Goal: Entertainment & Leisure: Browse casually

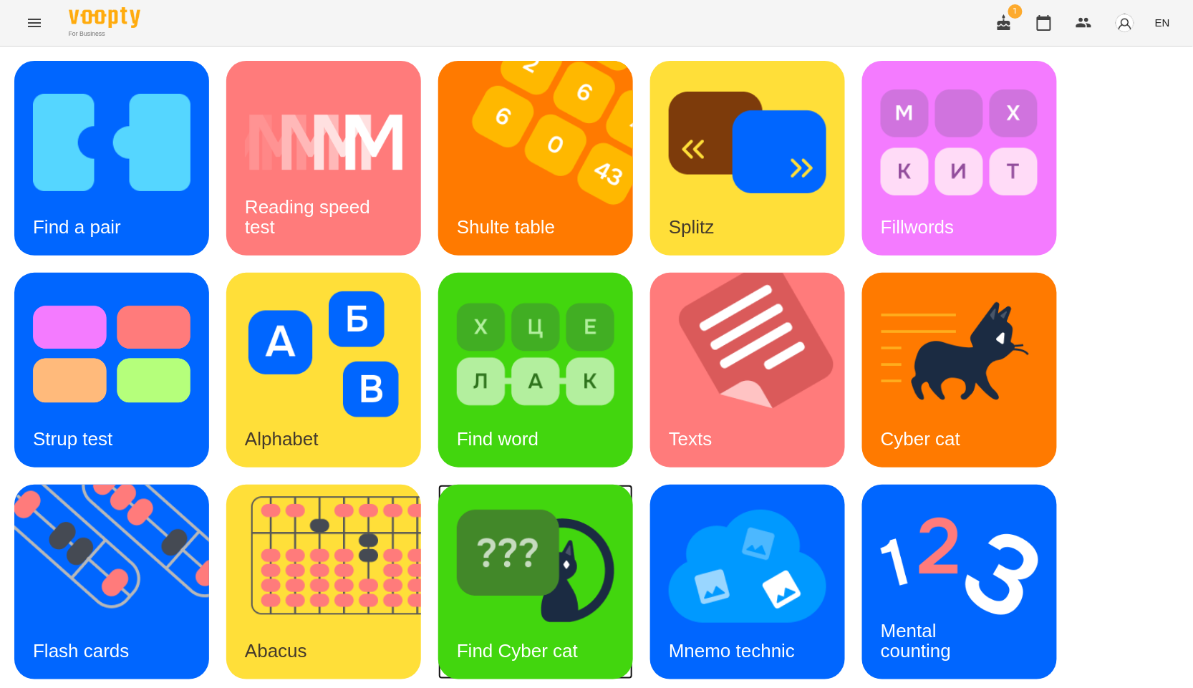
click at [534, 594] on img at bounding box center [536, 566] width 158 height 126
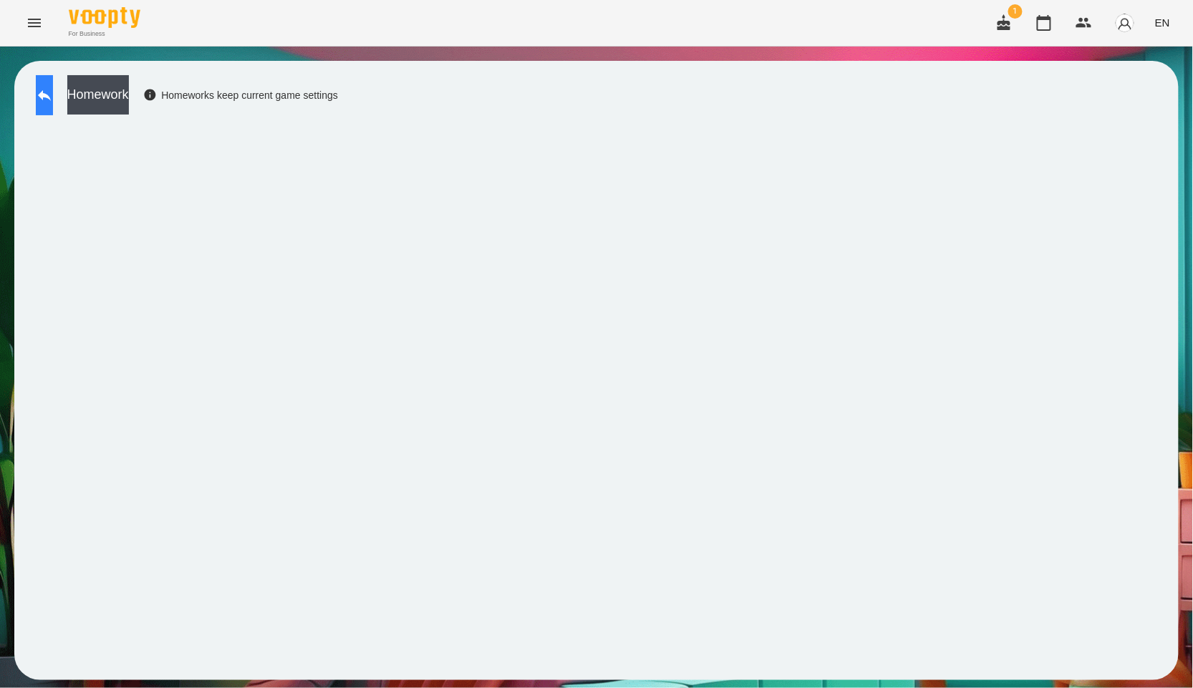
click at [53, 105] on button at bounding box center [44, 95] width 17 height 40
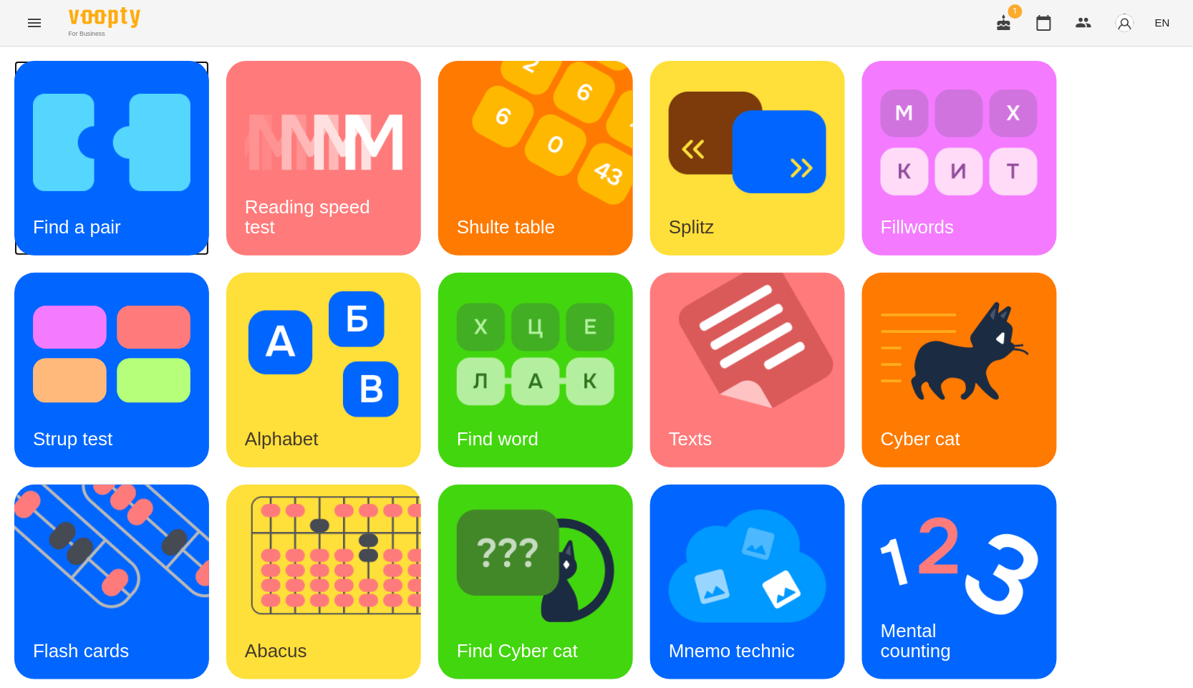
click at [122, 215] on div "Find a pair" at bounding box center [76, 227] width 125 height 57
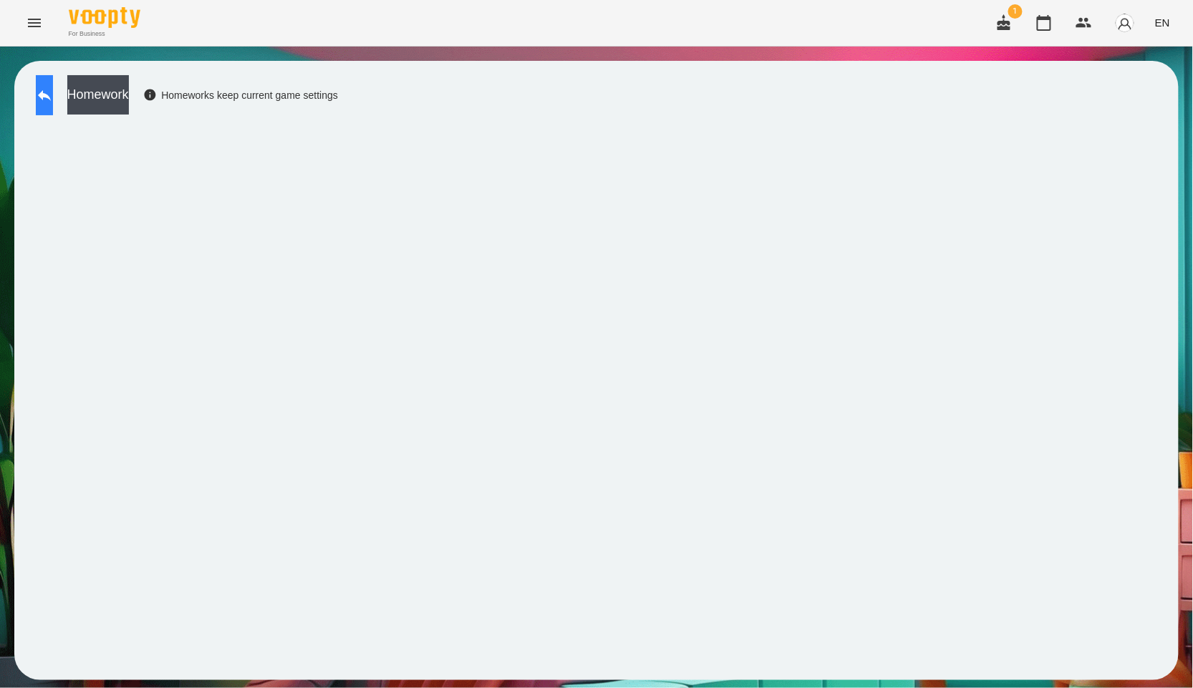
click at [53, 100] on icon at bounding box center [44, 95] width 17 height 17
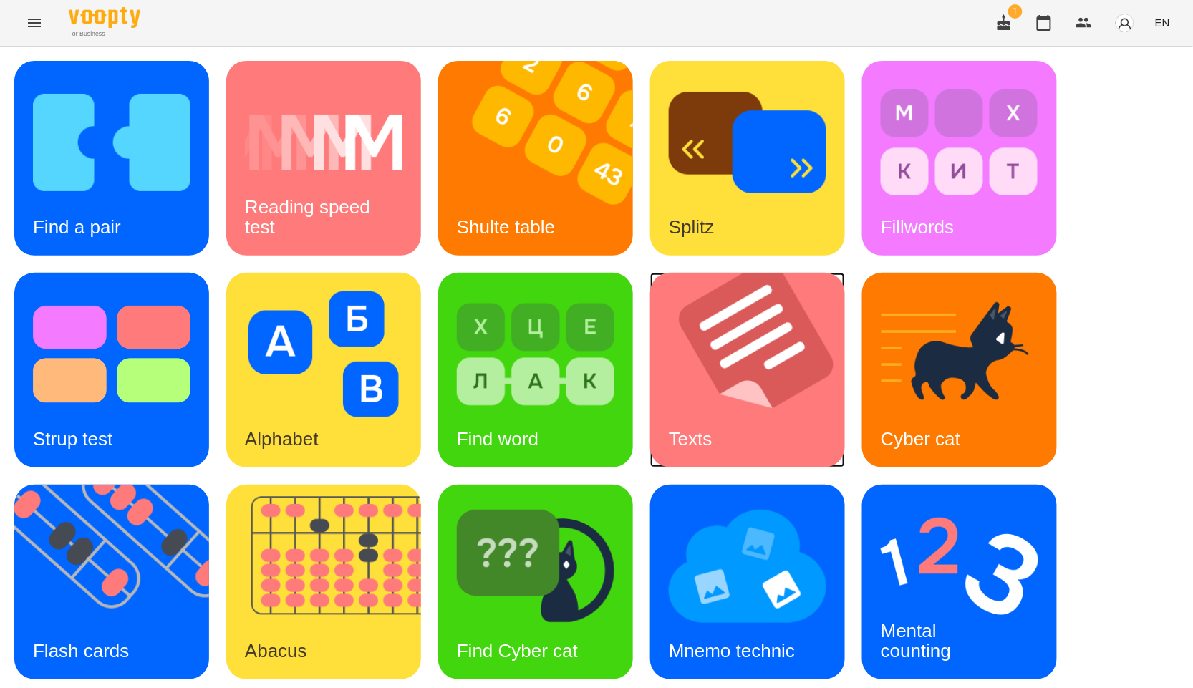
click at [788, 365] on img at bounding box center [756, 370] width 213 height 195
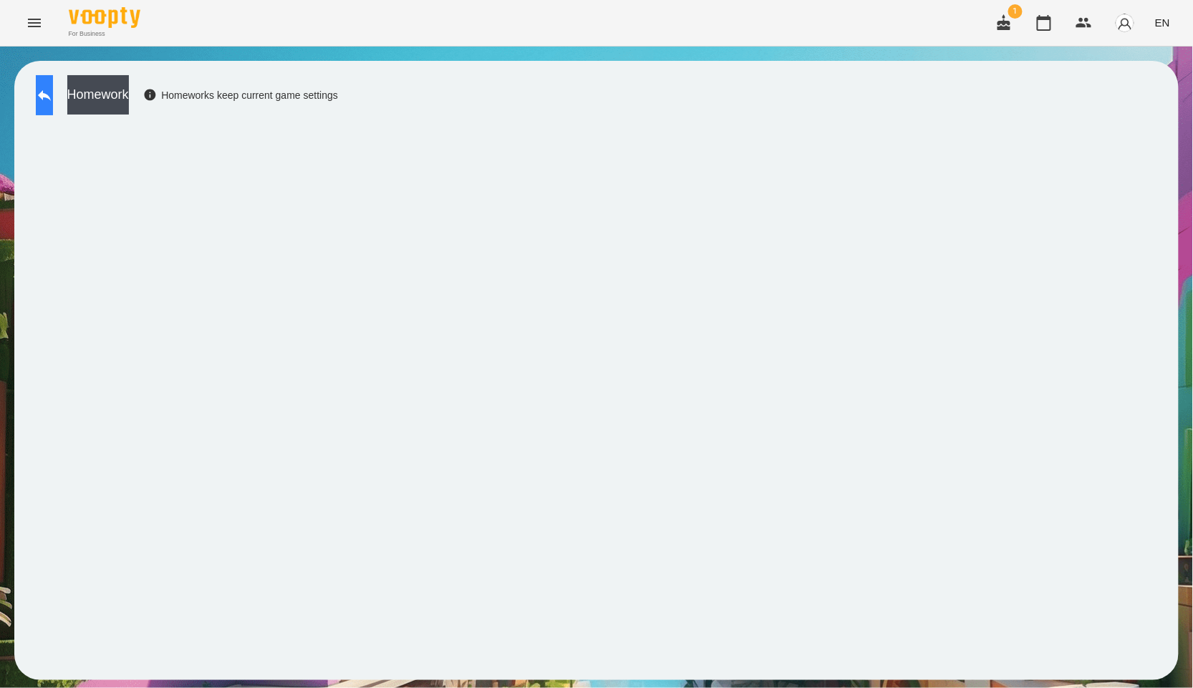
click at [47, 94] on button at bounding box center [44, 95] width 17 height 40
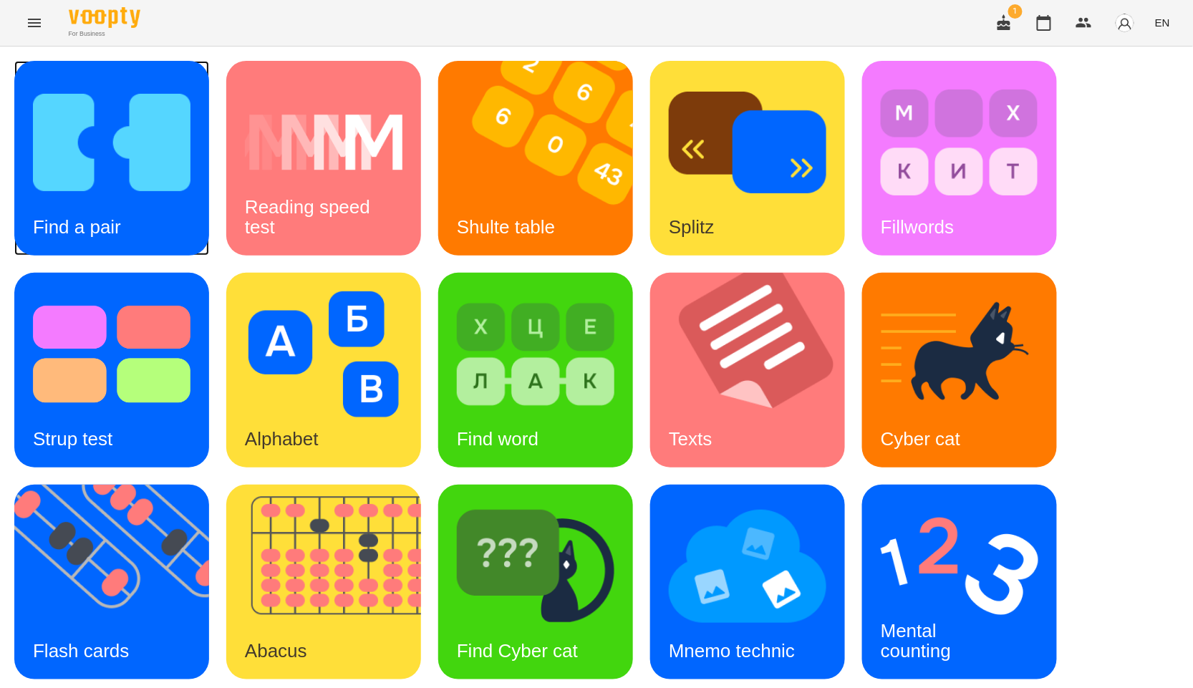
click at [90, 130] on img at bounding box center [112, 142] width 158 height 126
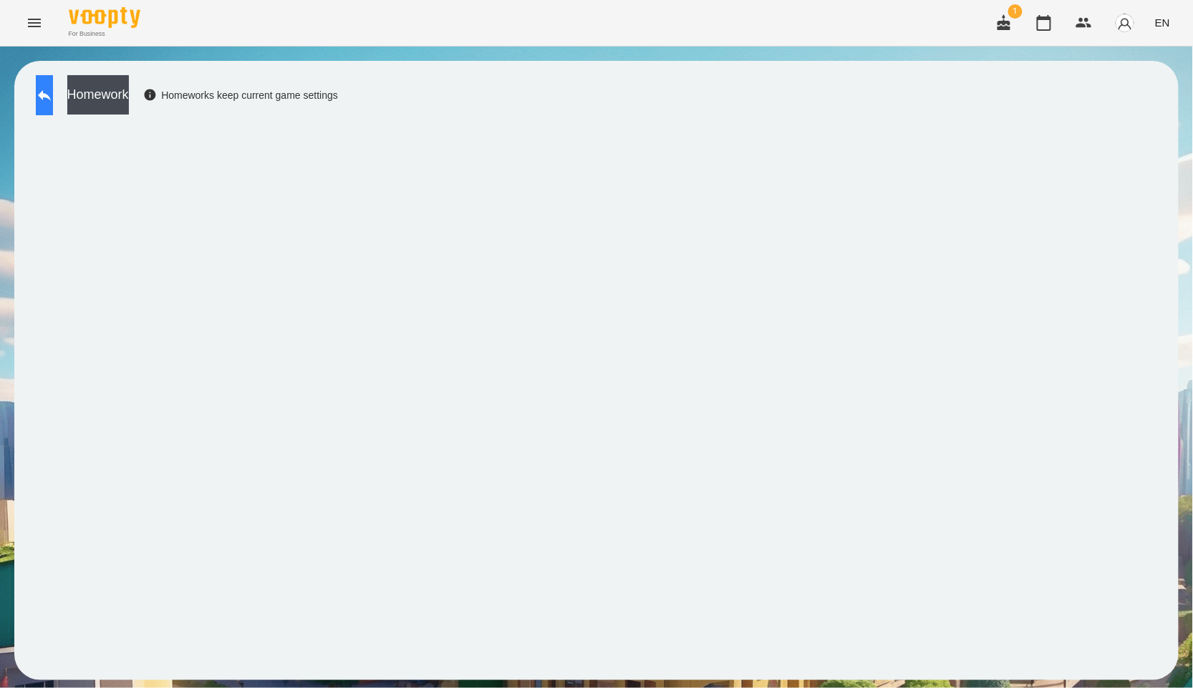
click at [53, 97] on button at bounding box center [44, 95] width 17 height 40
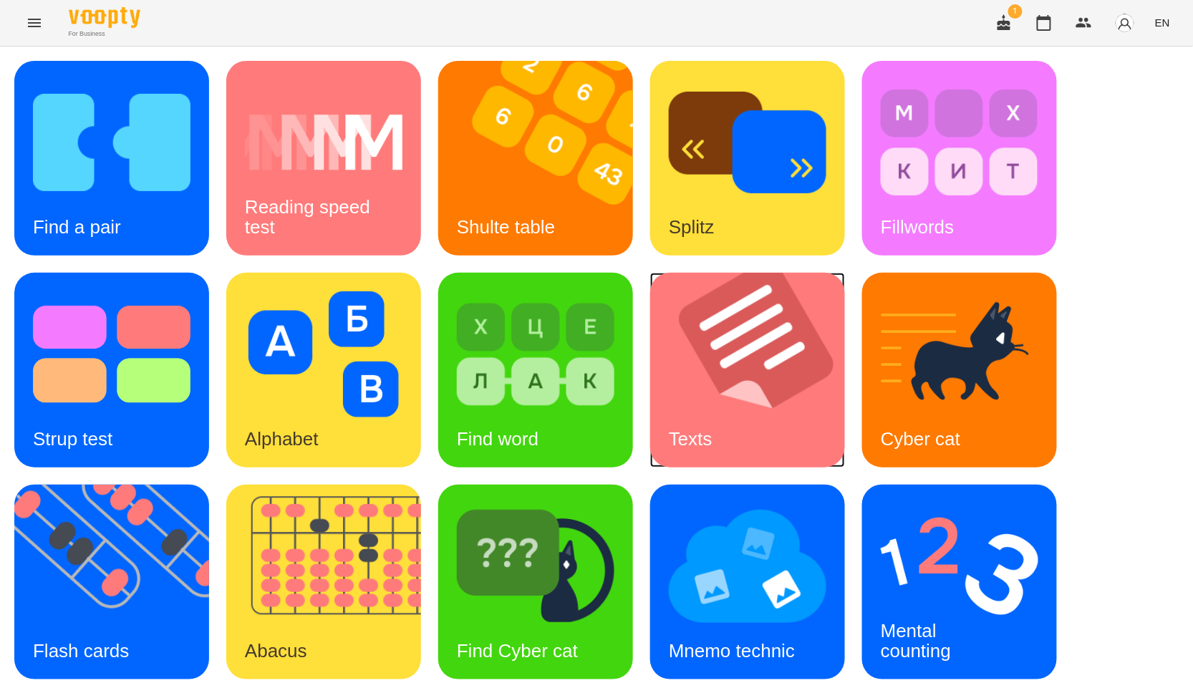
click at [736, 390] on img at bounding box center [756, 370] width 213 height 195
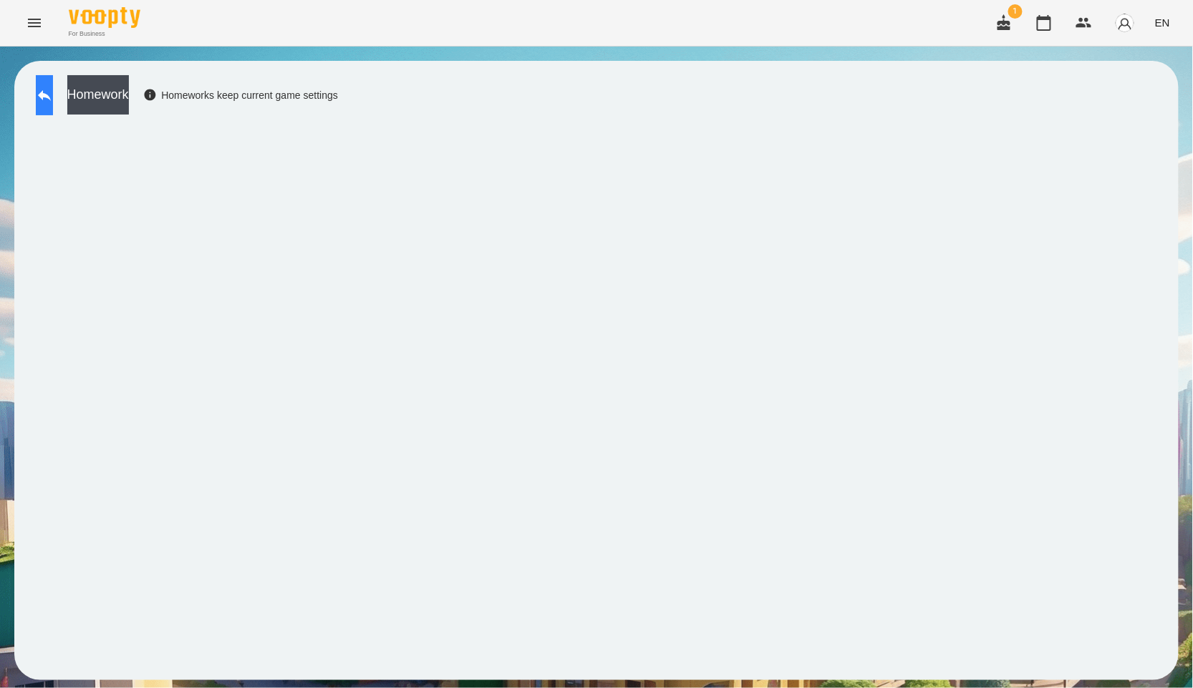
click at [53, 109] on button at bounding box center [44, 95] width 17 height 40
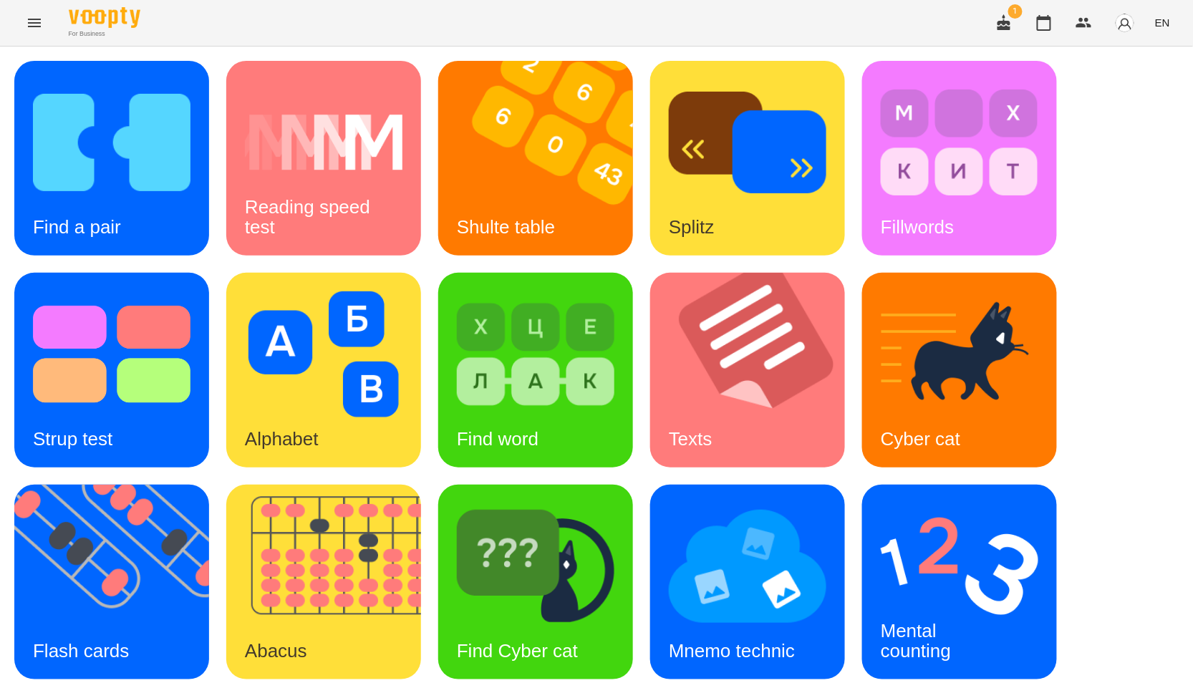
scroll to position [79, 0]
click at [718, 290] on img at bounding box center [756, 370] width 213 height 195
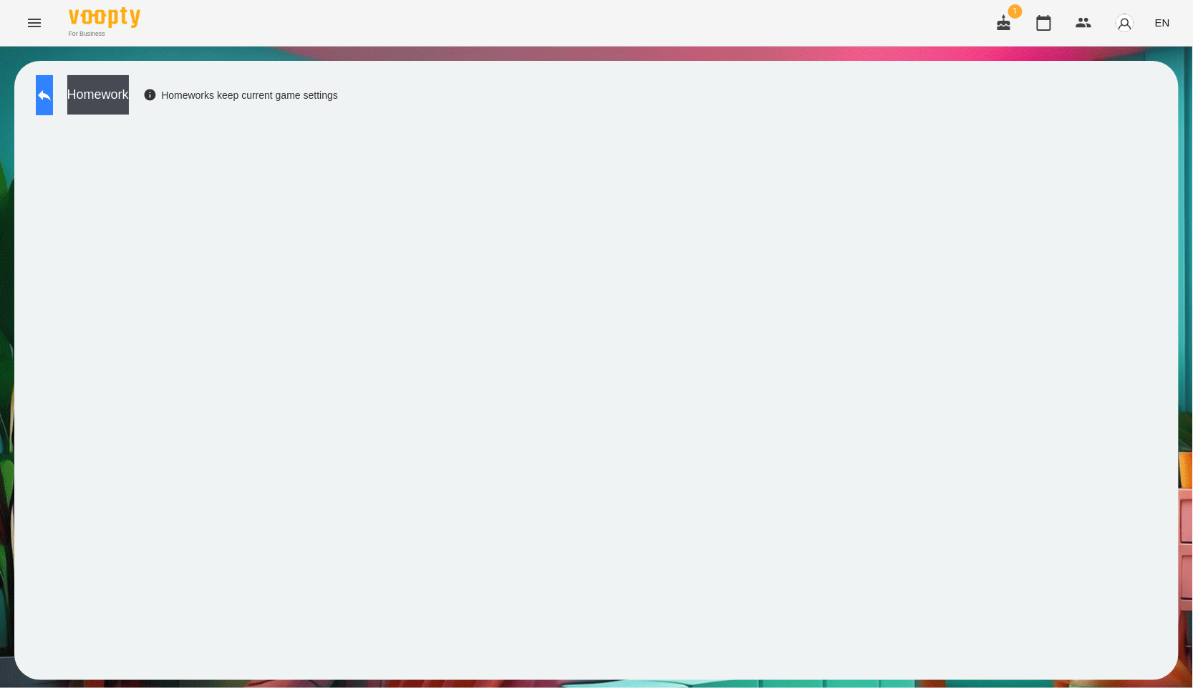
click at [44, 93] on button at bounding box center [44, 95] width 17 height 40
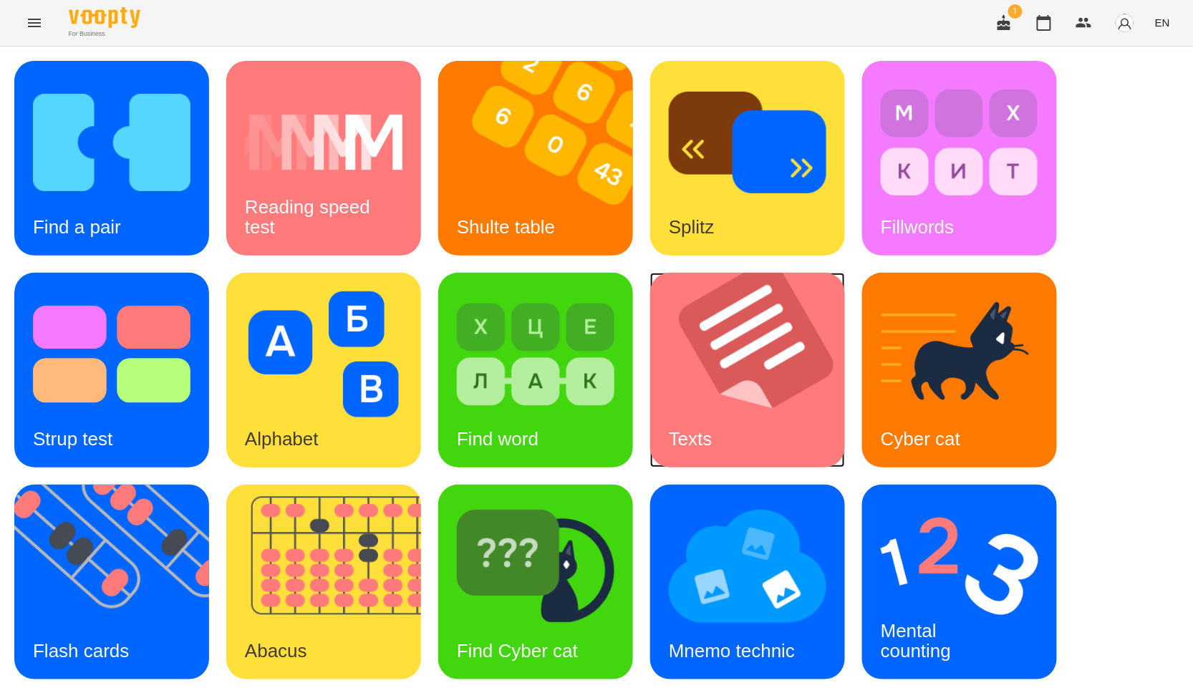
click at [778, 386] on img at bounding box center [756, 370] width 213 height 195
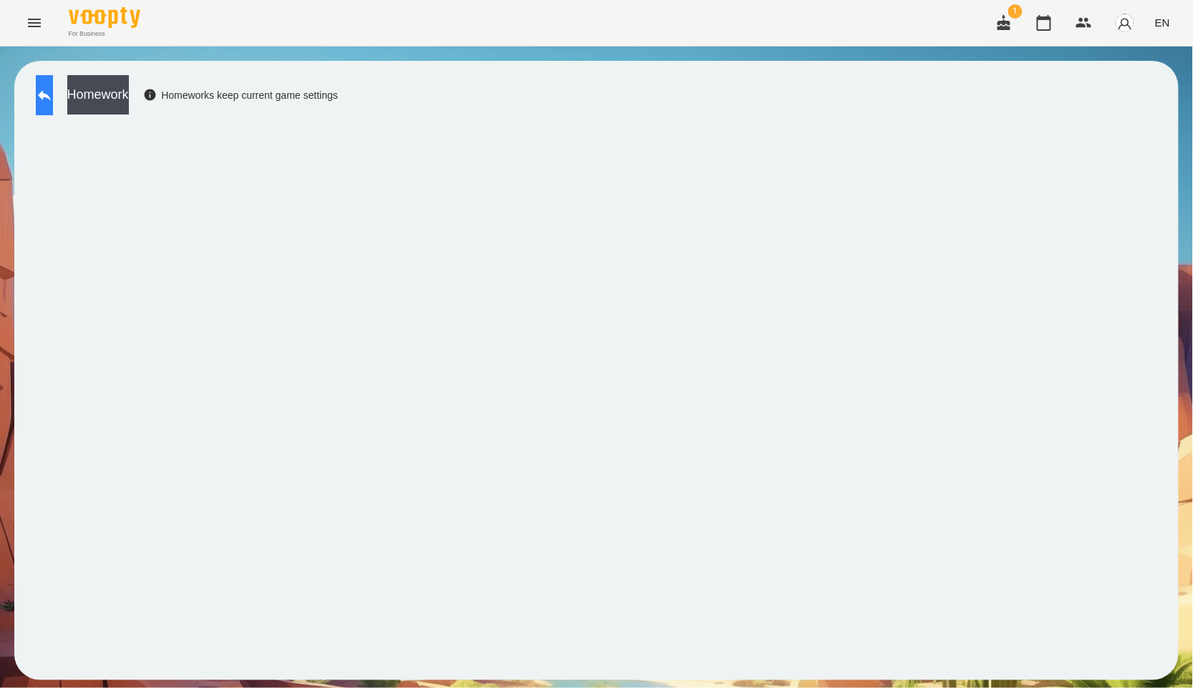
click at [53, 84] on button at bounding box center [44, 95] width 17 height 40
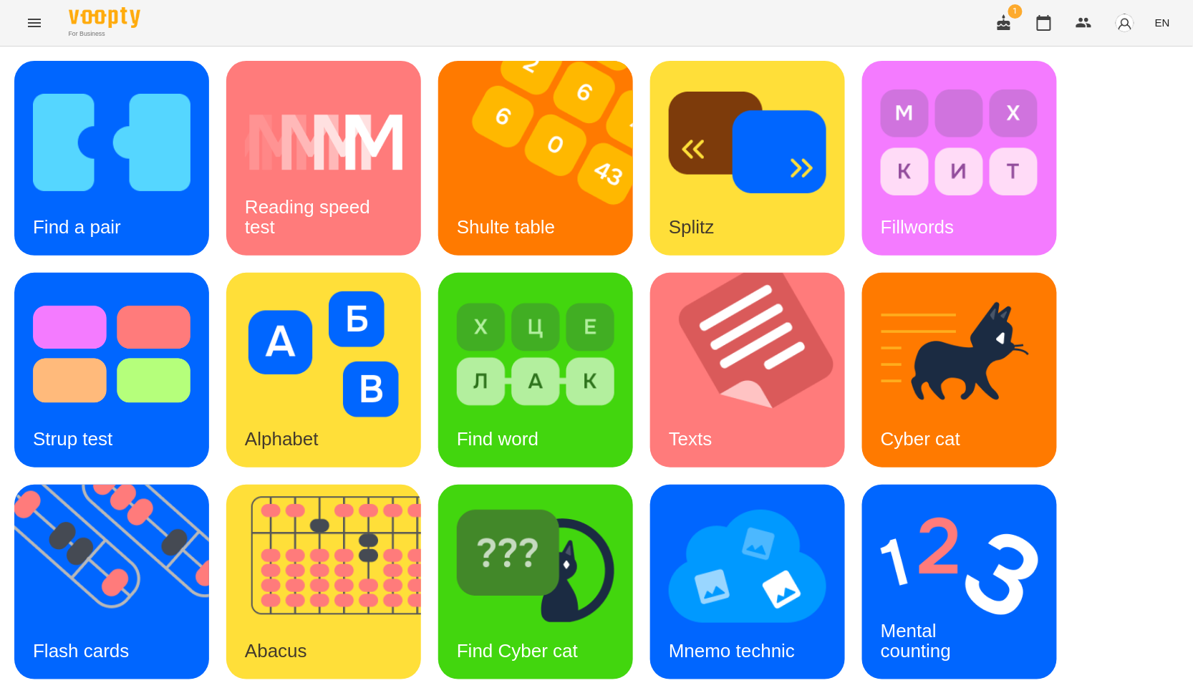
scroll to position [159, 0]
click at [156, 485] on img at bounding box center [120, 582] width 213 height 195
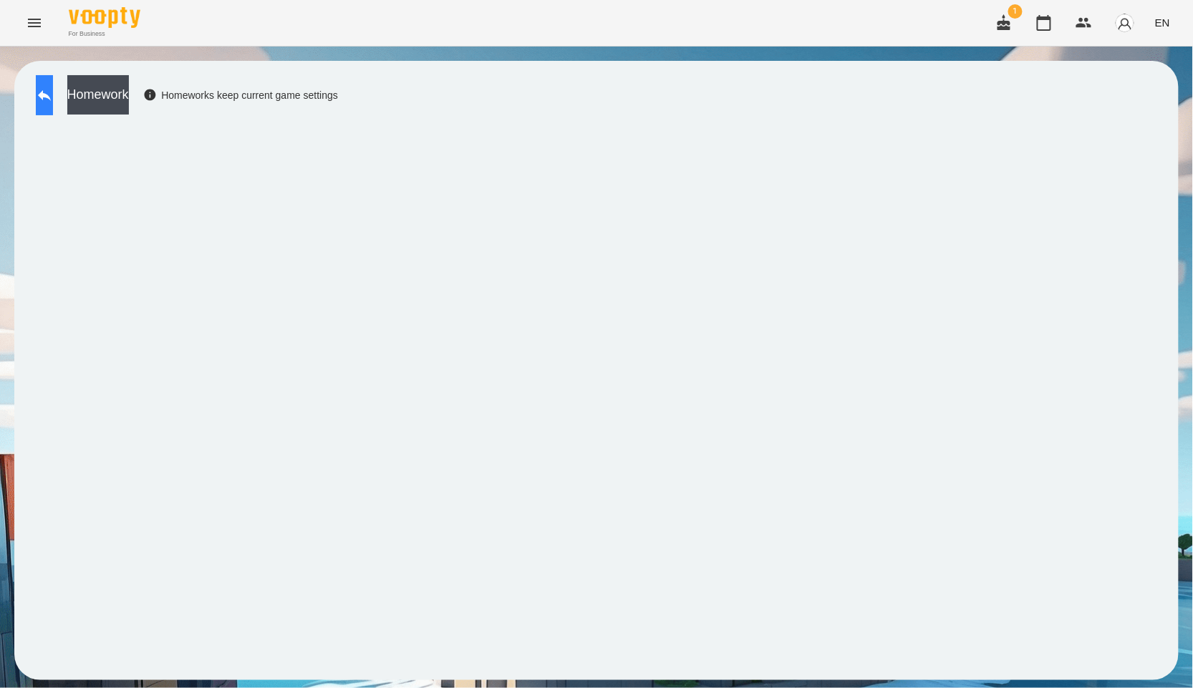
click at [53, 81] on button at bounding box center [44, 95] width 17 height 40
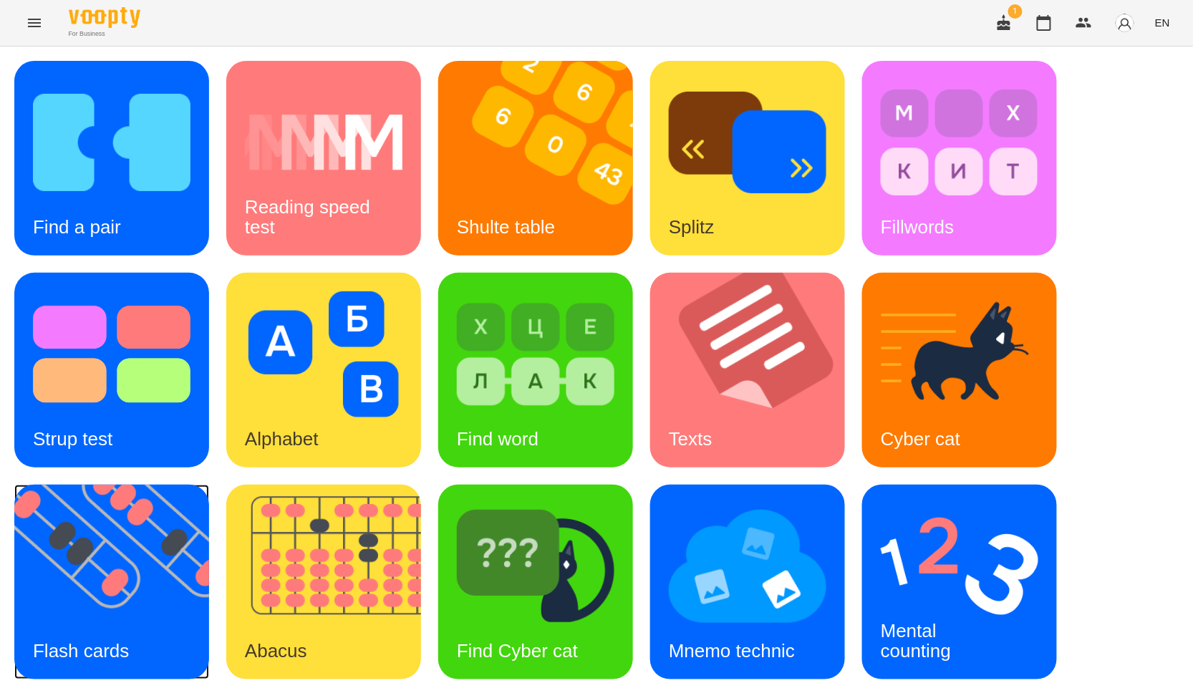
click at [112, 511] on img at bounding box center [120, 582] width 213 height 195
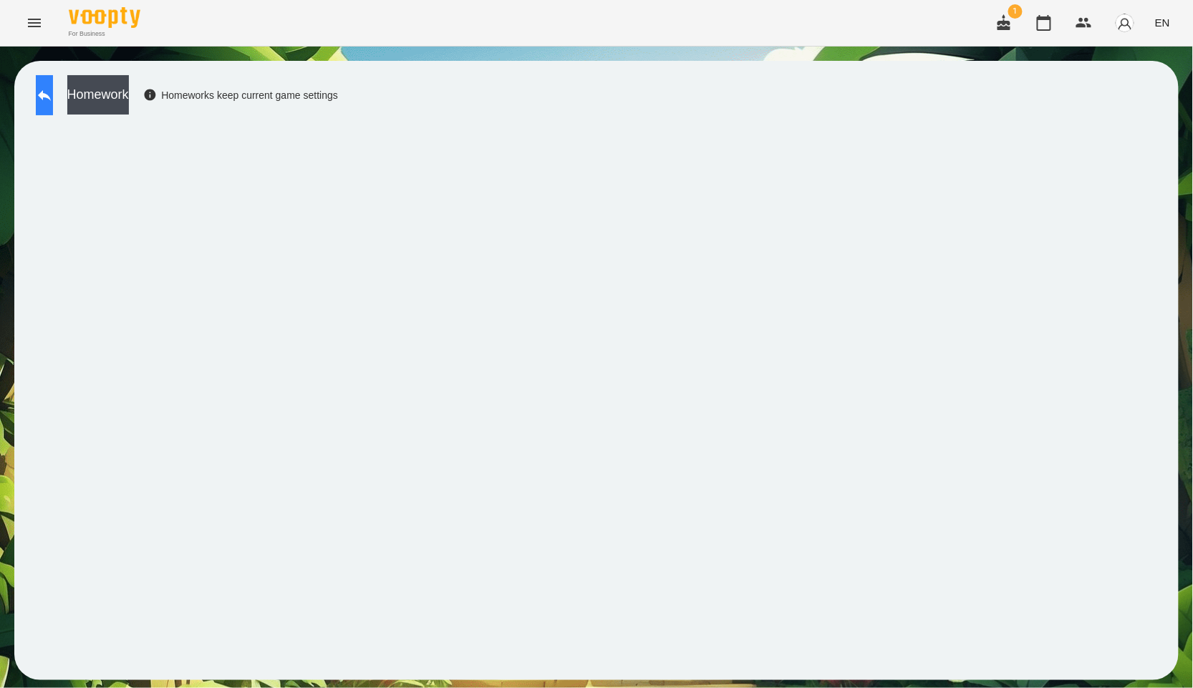
click at [53, 102] on icon at bounding box center [44, 95] width 17 height 17
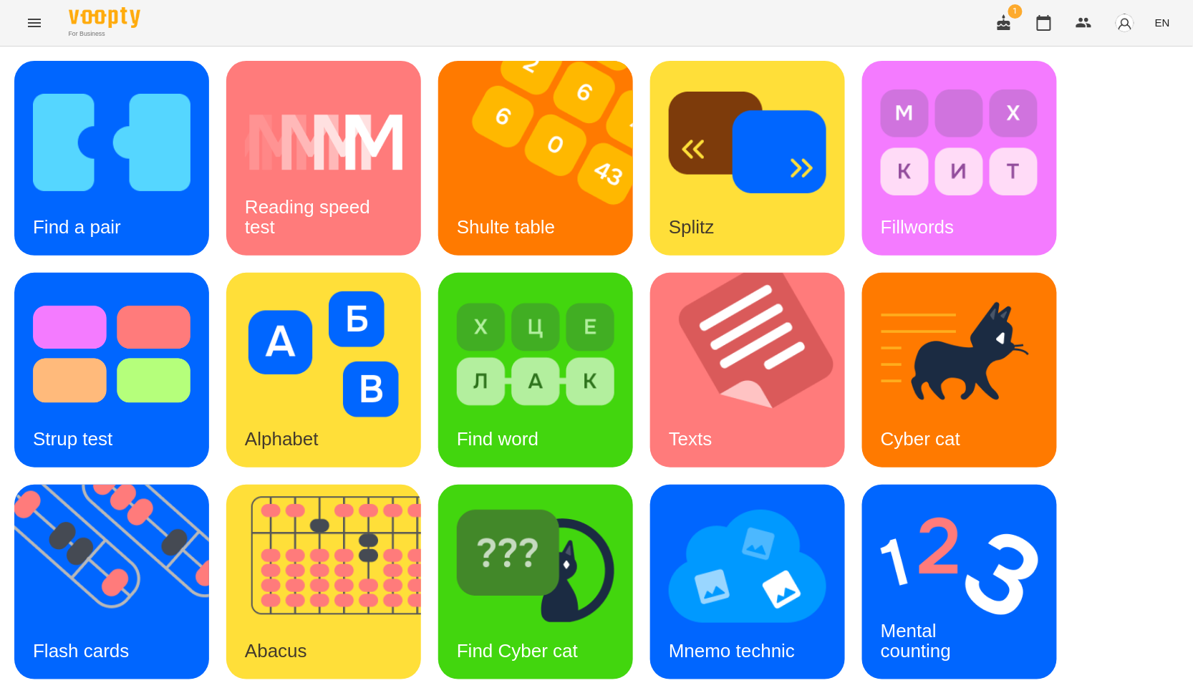
scroll to position [217, 0]
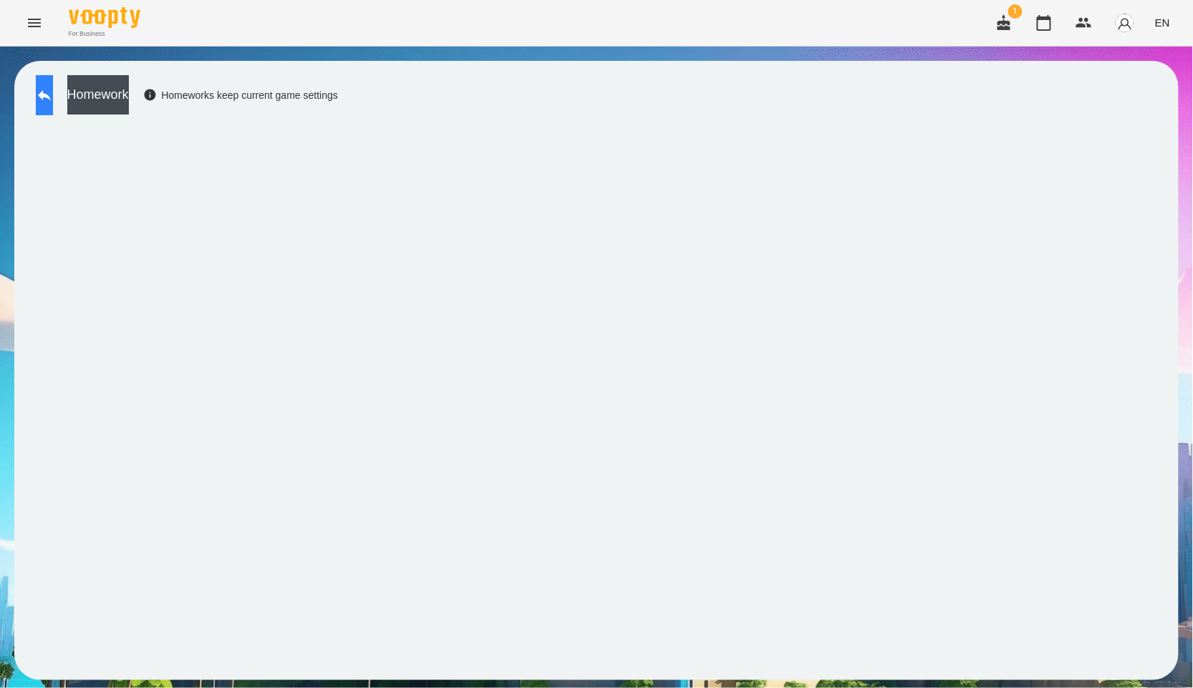
click at [53, 76] on button at bounding box center [44, 95] width 17 height 40
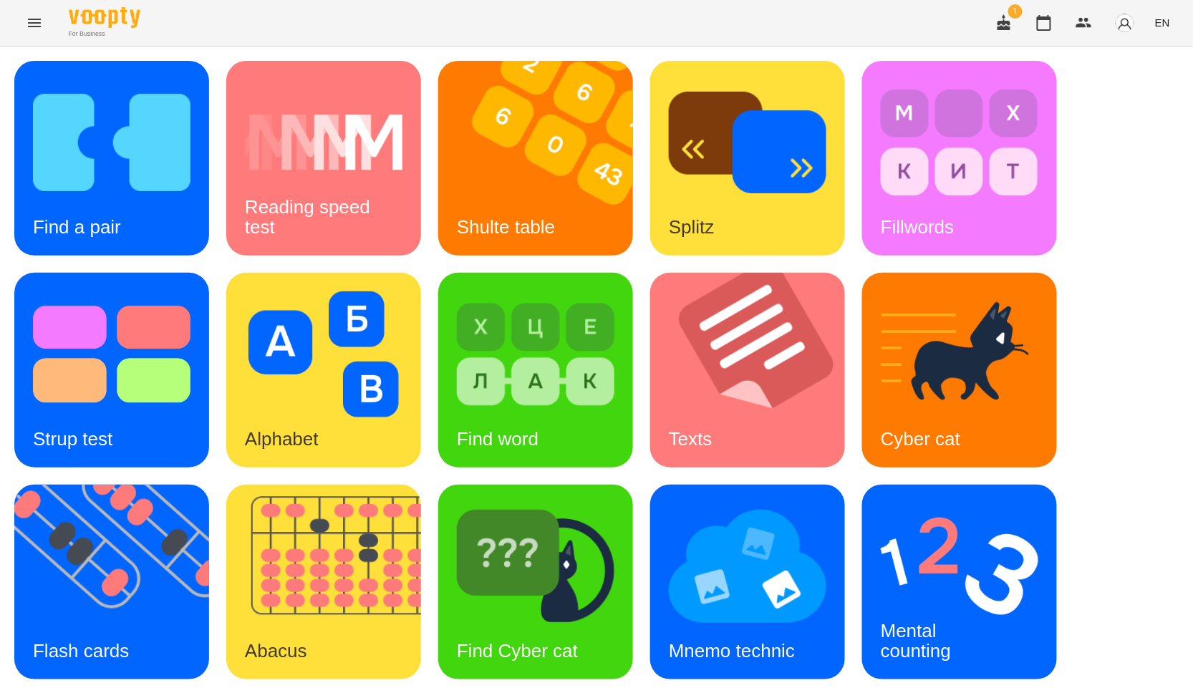
scroll to position [217, 0]
click at [881, 603] on div "Mental counting" at bounding box center [915, 641] width 107 height 77
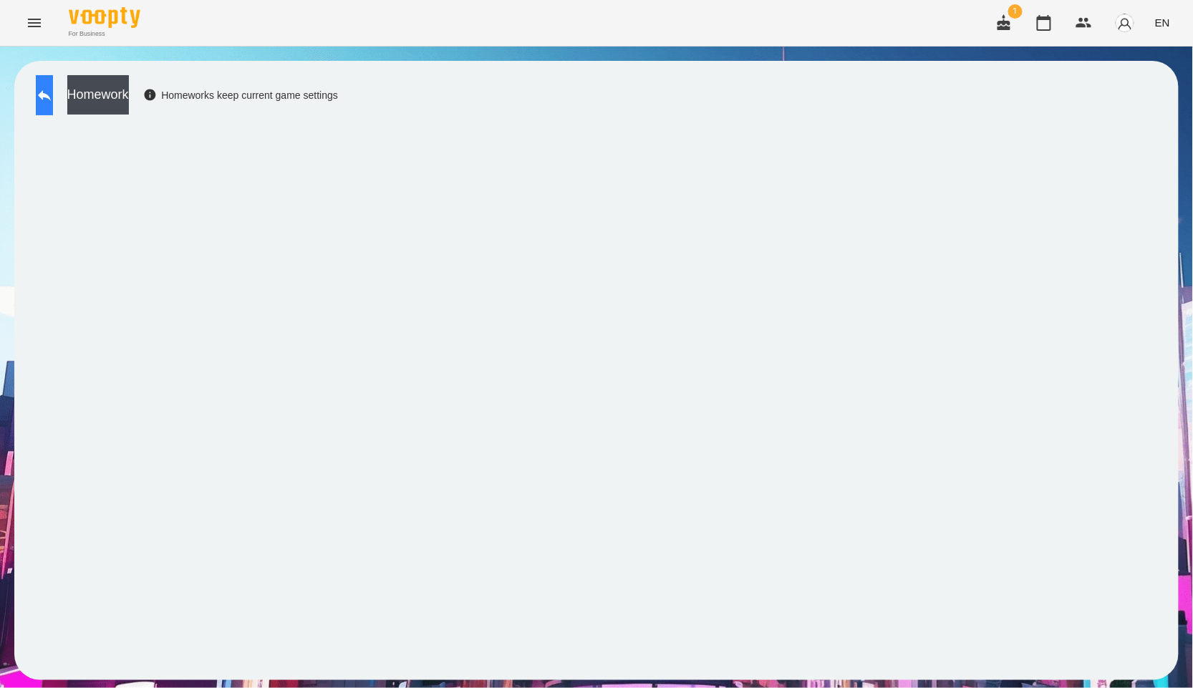
click at [53, 92] on button at bounding box center [44, 95] width 17 height 40
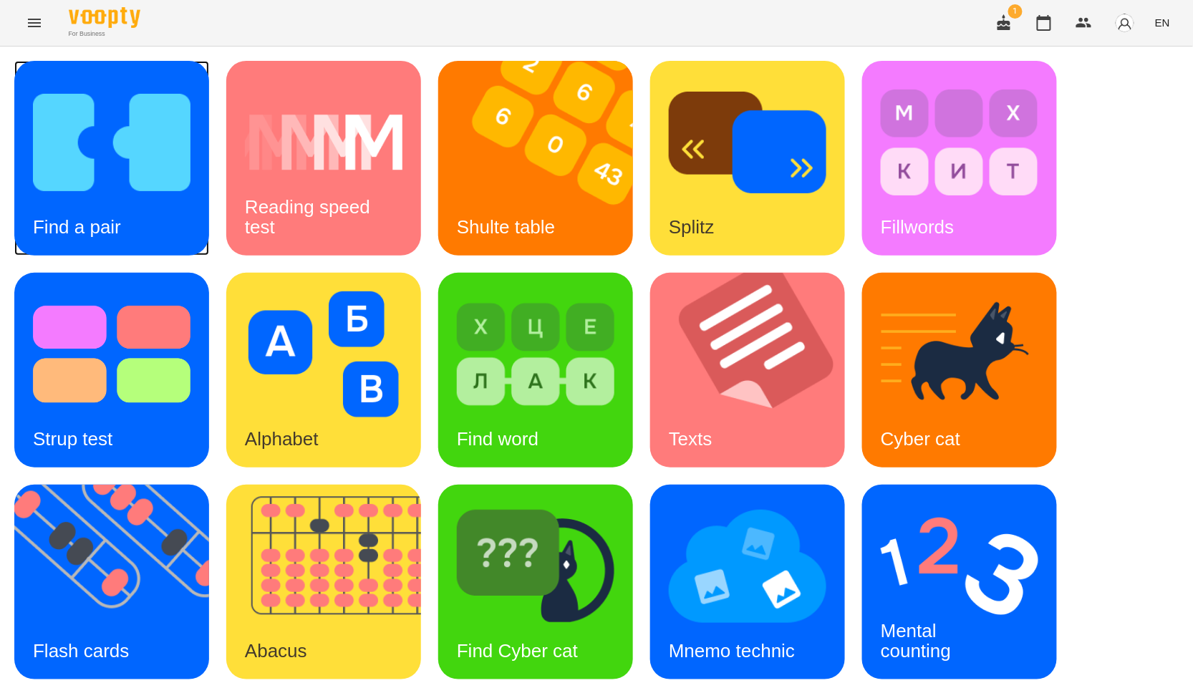
click at [170, 213] on div "Find a pair" at bounding box center [111, 158] width 195 height 195
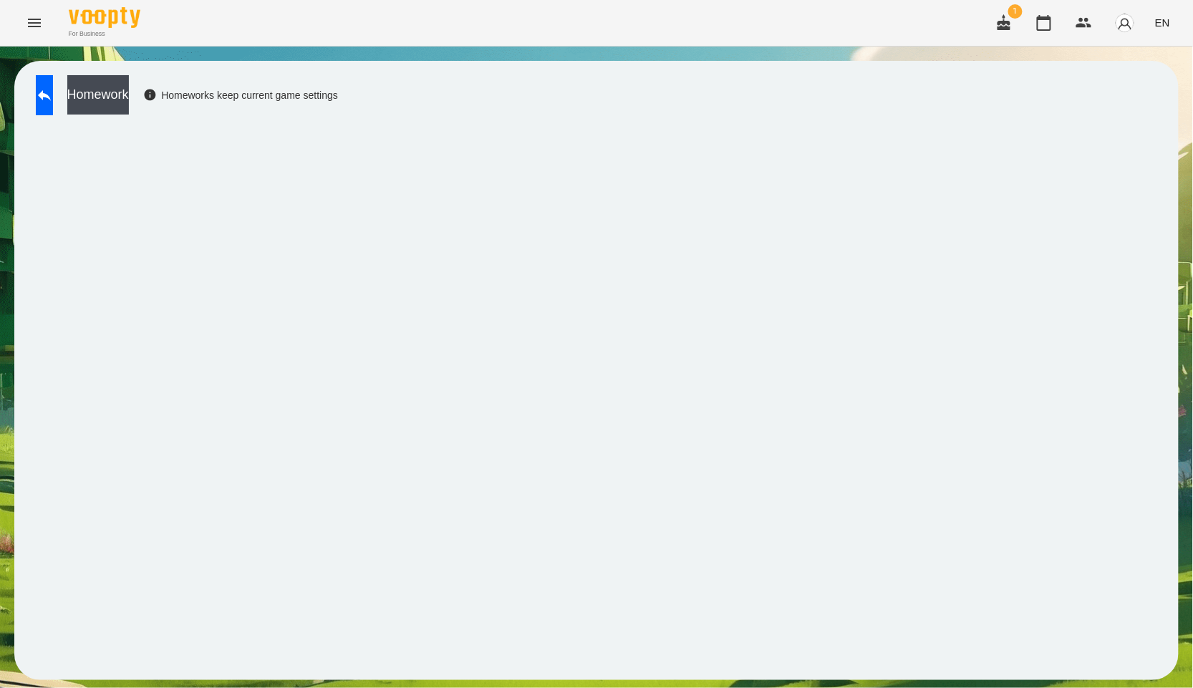
click at [784, 23] on div "For Business 1 EN" at bounding box center [596, 23] width 1193 height 46
click at [1056, 24] on button "button" at bounding box center [1044, 23] width 34 height 34
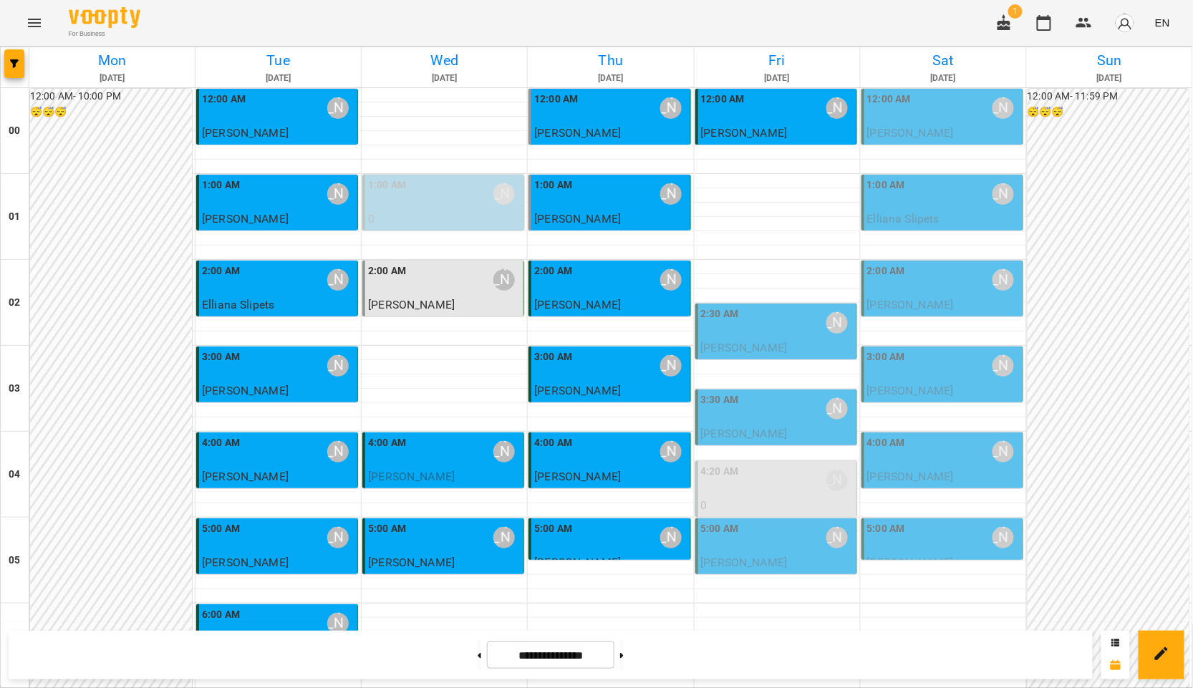
click at [459, 214] on p "0" at bounding box center [444, 219] width 153 height 17
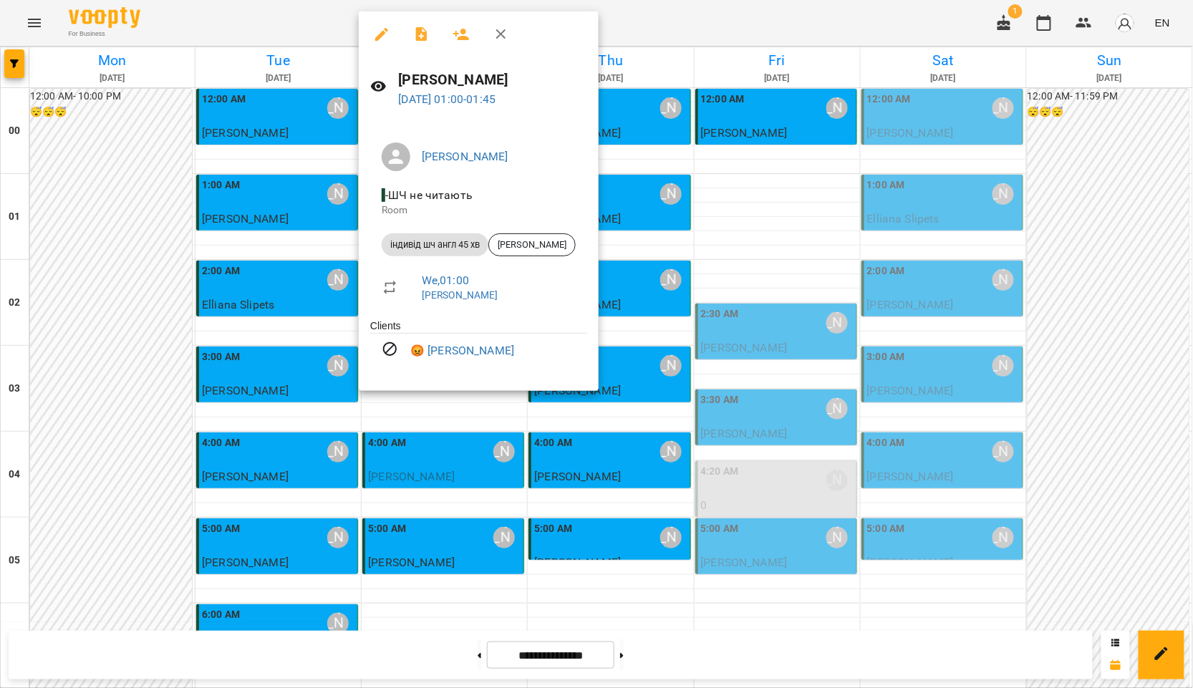
click at [707, 199] on div at bounding box center [596, 344] width 1193 height 688
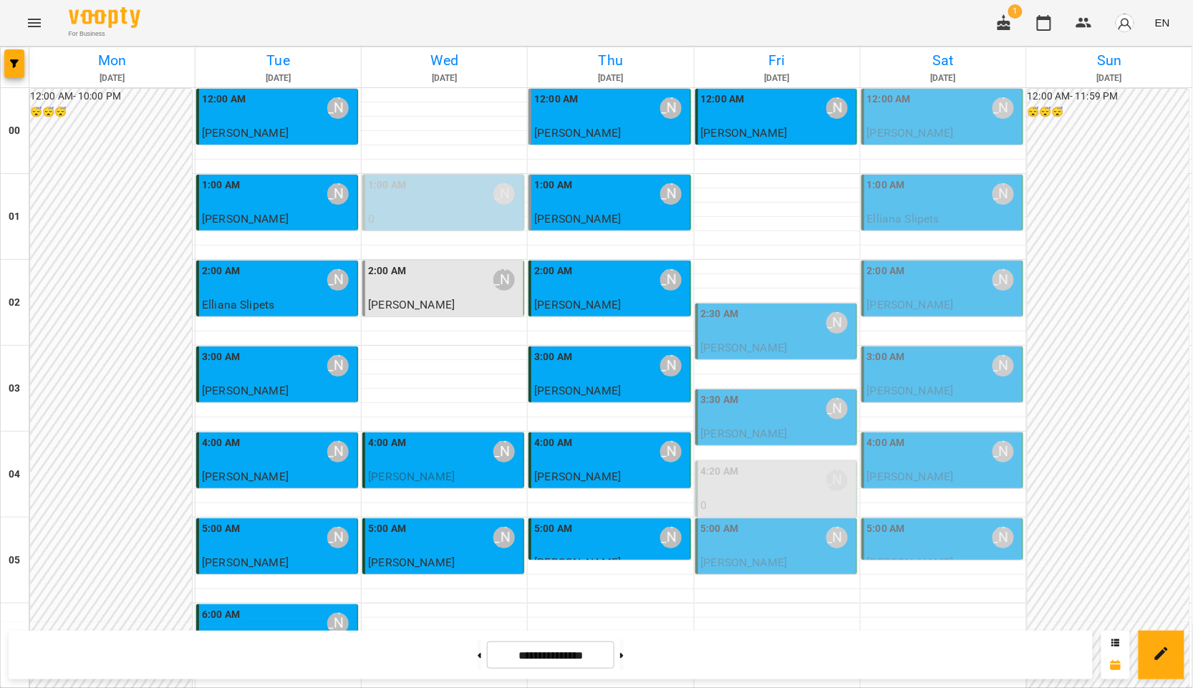
click at [20, 19] on button "Menu" at bounding box center [34, 23] width 34 height 34
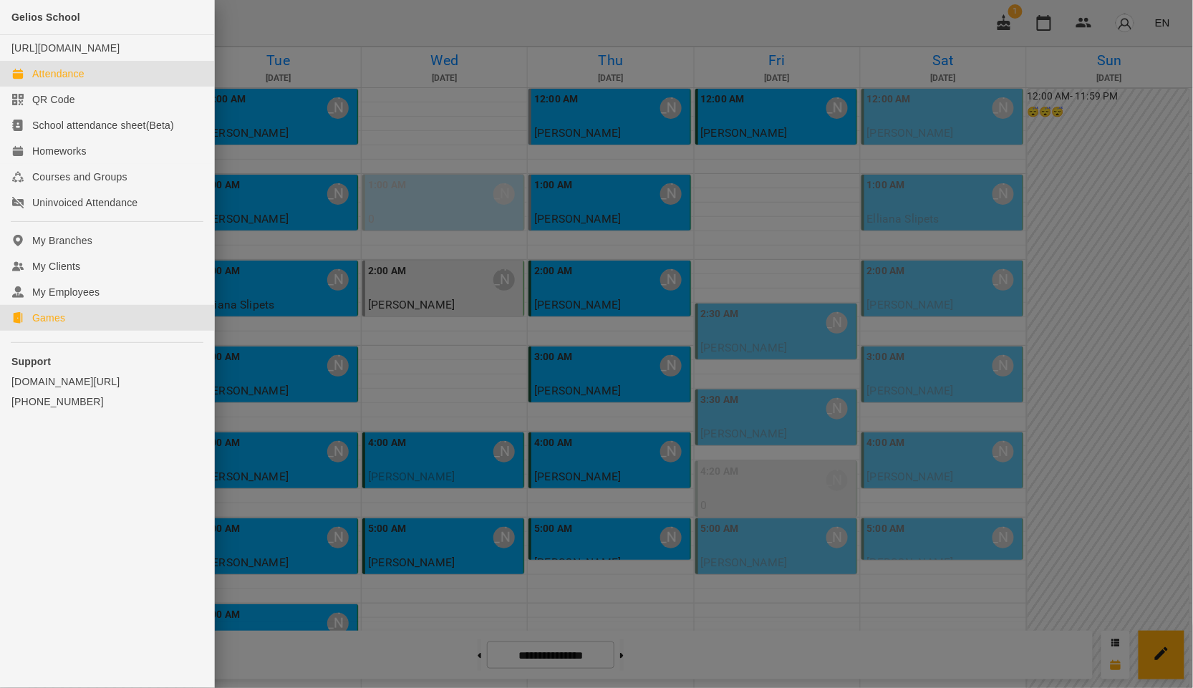
drag, startPoint x: 102, startPoint y: 337, endPoint x: 135, endPoint y: 362, distance: 42.0
click at [102, 331] on link "Games" at bounding box center [107, 318] width 214 height 26
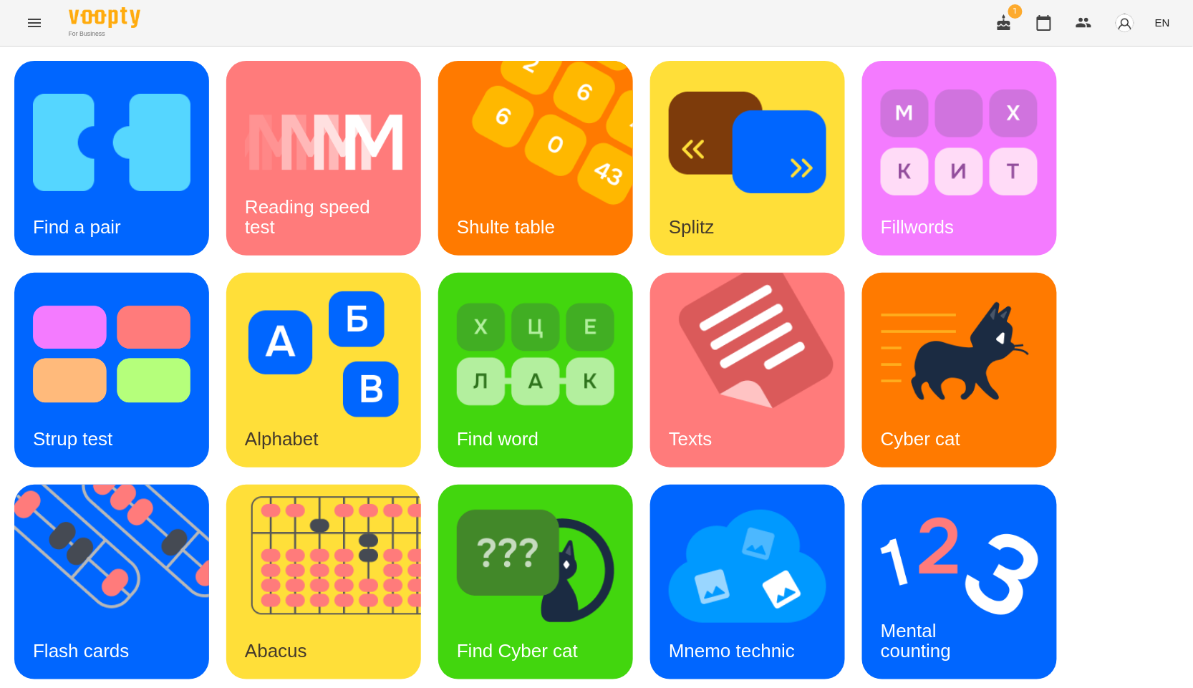
scroll to position [217, 0]
click at [194, 485] on img at bounding box center [120, 582] width 213 height 195
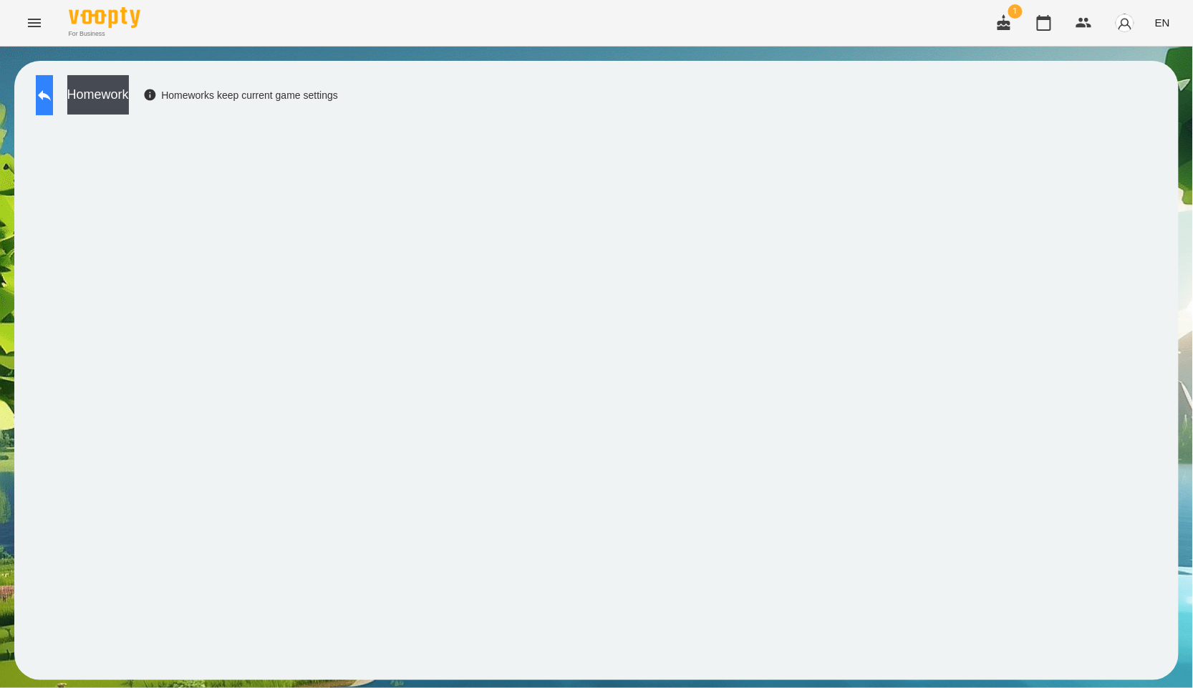
click at [53, 95] on icon at bounding box center [44, 95] width 17 height 17
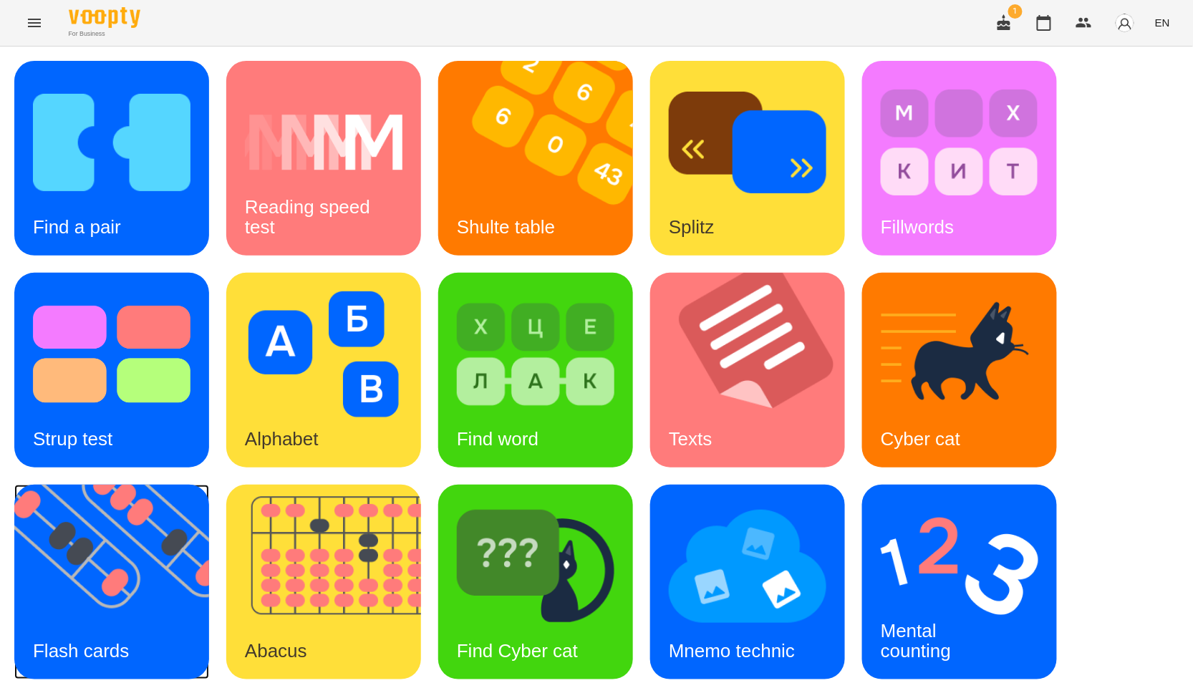
click at [174, 569] on img at bounding box center [120, 582] width 213 height 195
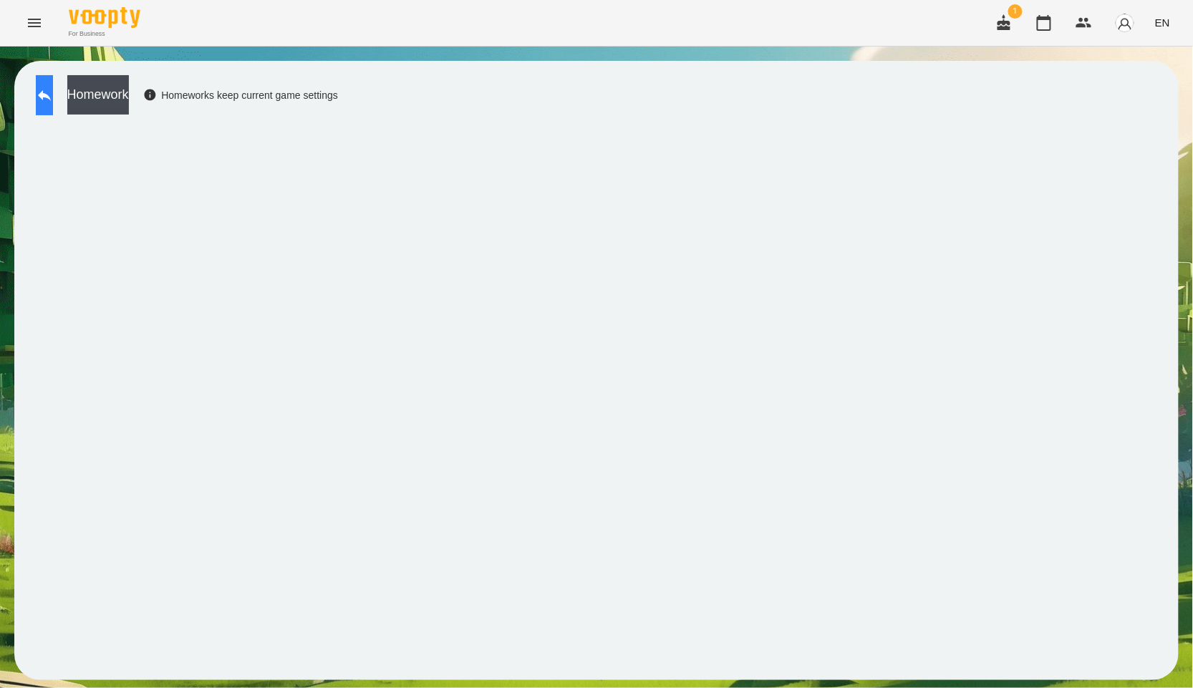
click at [53, 112] on button at bounding box center [44, 95] width 17 height 40
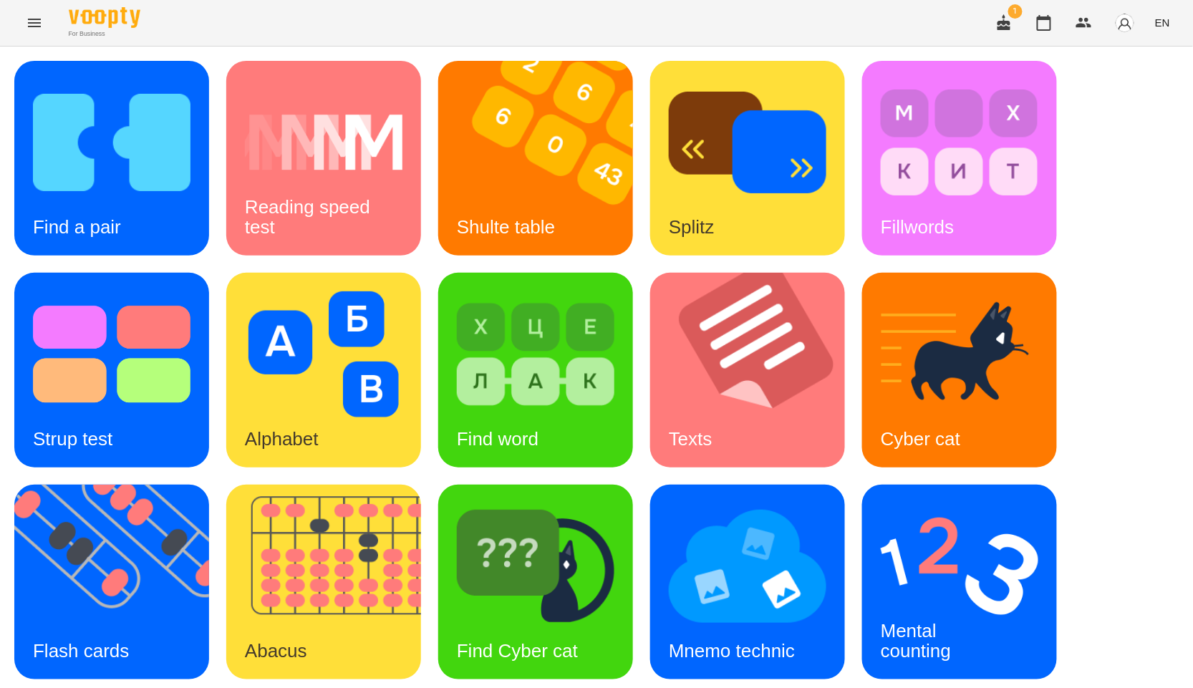
scroll to position [217, 0]
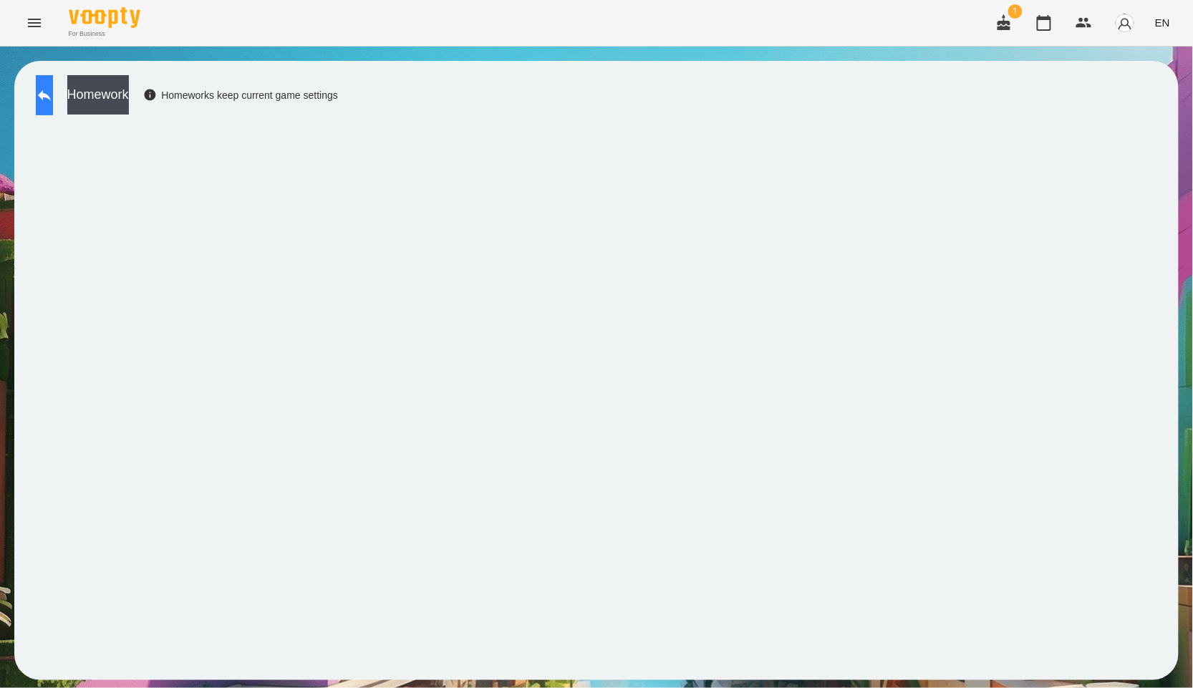
click at [53, 100] on icon at bounding box center [44, 95] width 17 height 17
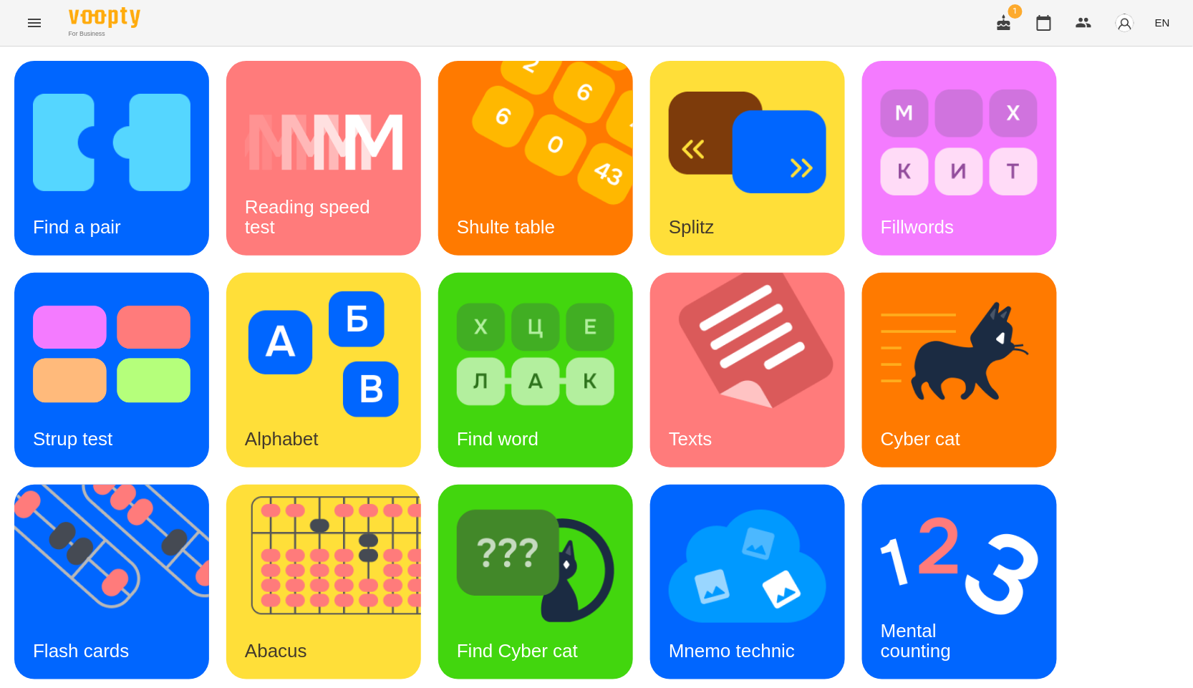
scroll to position [217, 0]
click at [912, 503] on img at bounding box center [960, 566] width 158 height 126
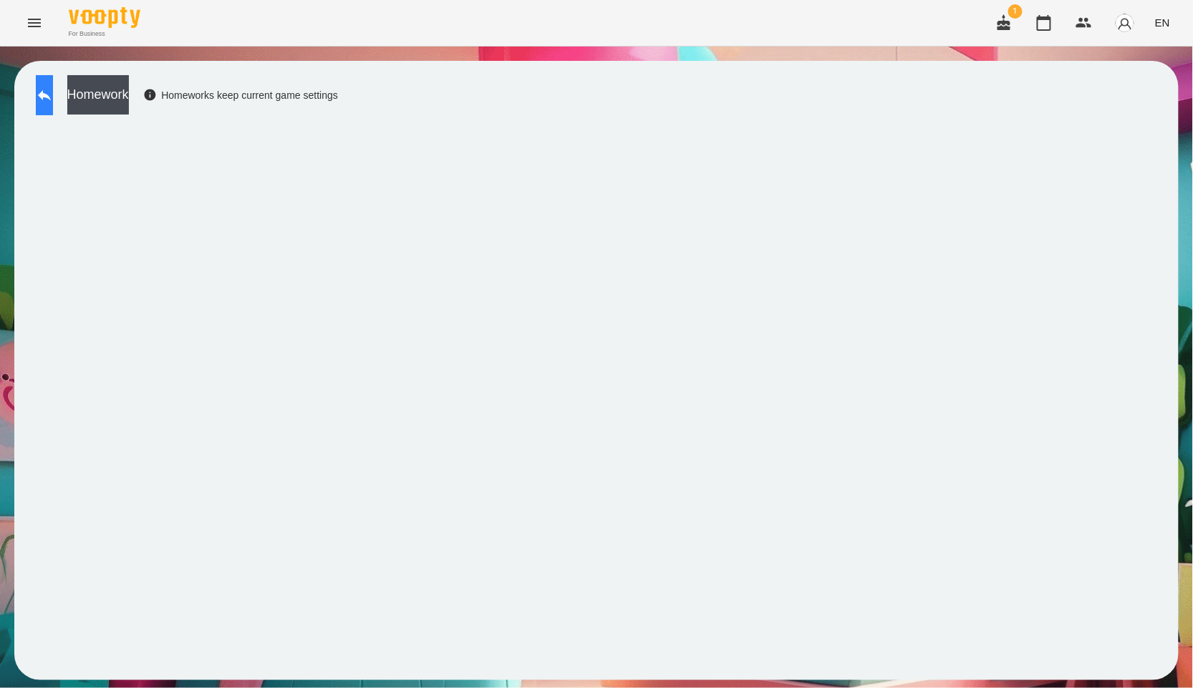
click at [45, 100] on button at bounding box center [44, 95] width 17 height 40
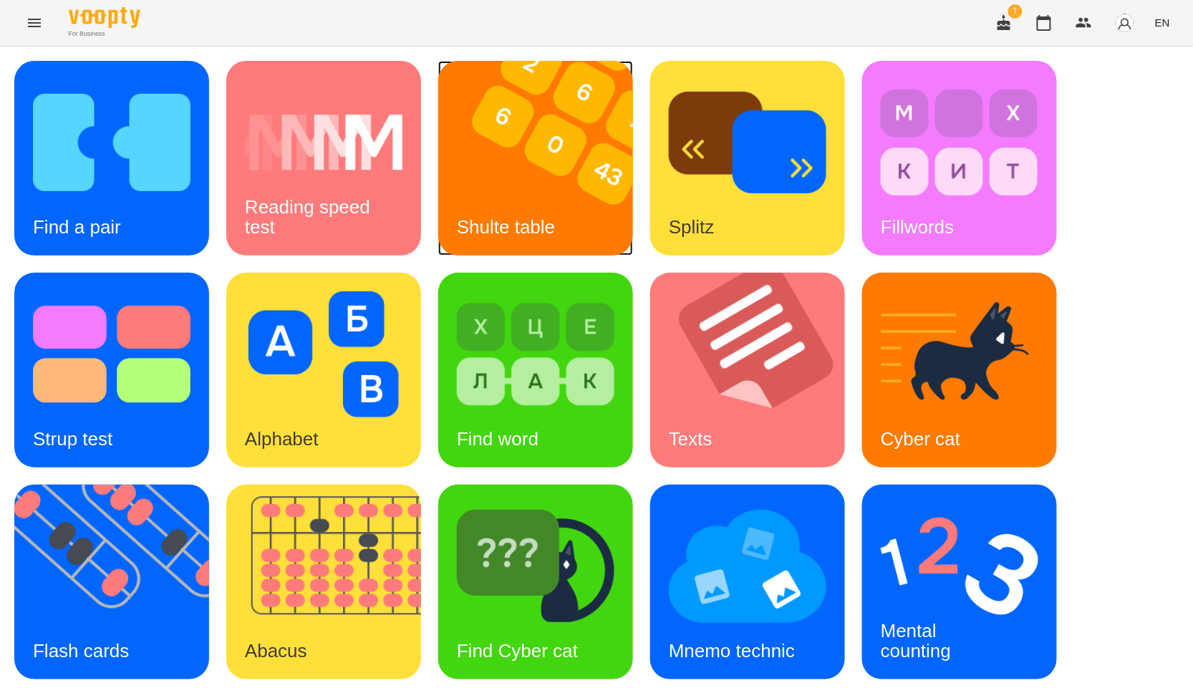
click at [499, 149] on img at bounding box center [544, 158] width 213 height 195
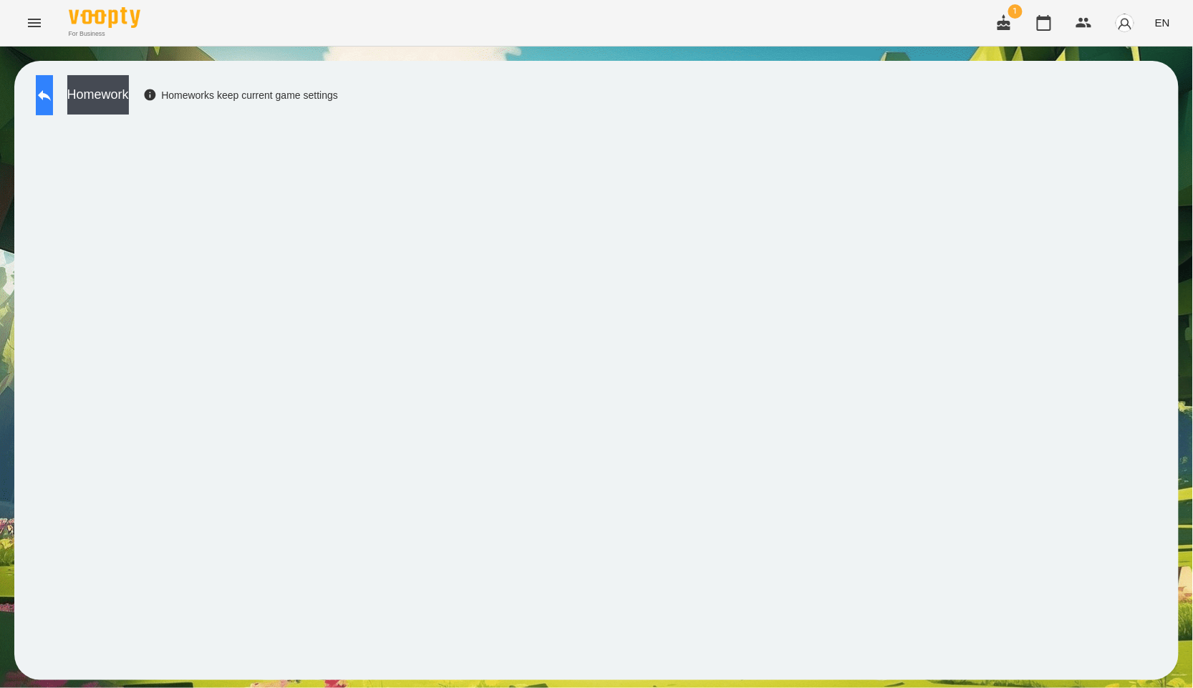
click at [44, 99] on button at bounding box center [44, 95] width 17 height 40
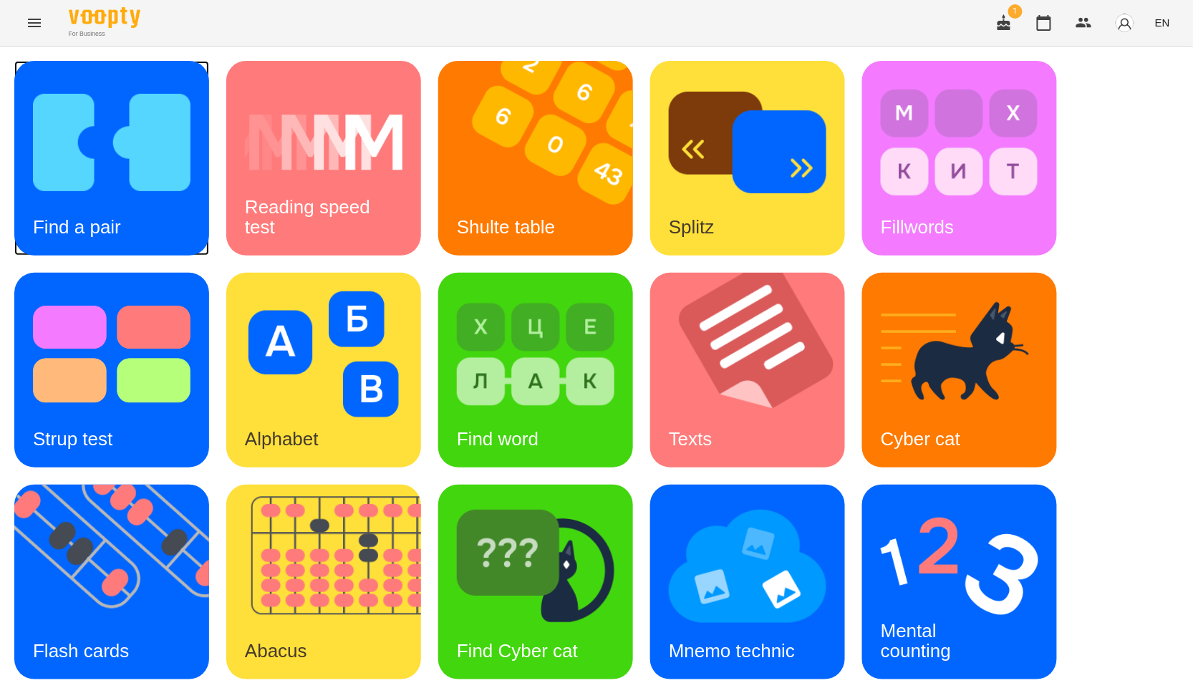
click at [102, 129] on img at bounding box center [112, 142] width 158 height 126
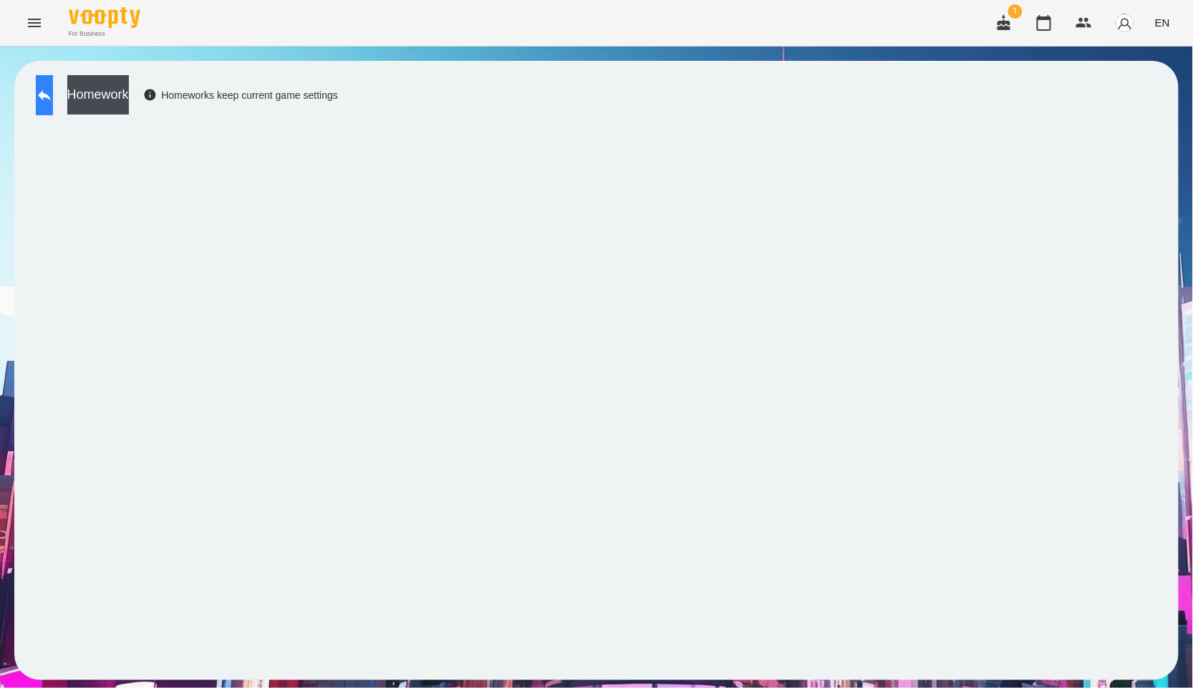
click at [53, 102] on button at bounding box center [44, 95] width 17 height 40
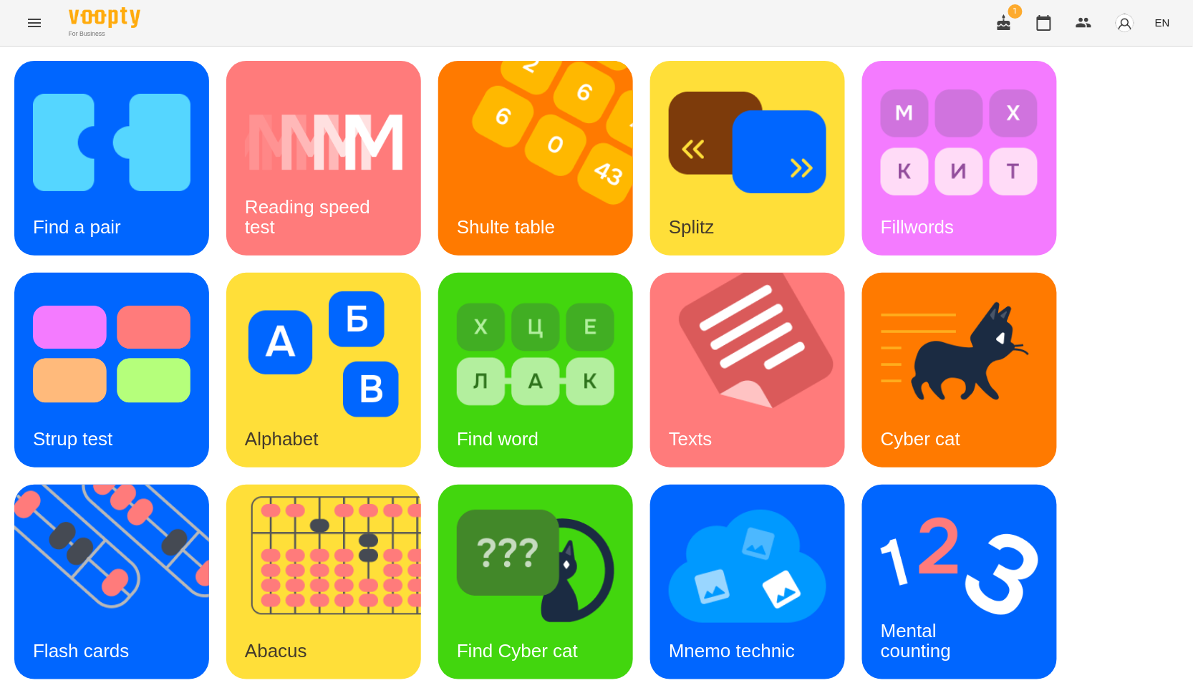
scroll to position [217, 0]
click at [985, 503] on img at bounding box center [960, 566] width 158 height 126
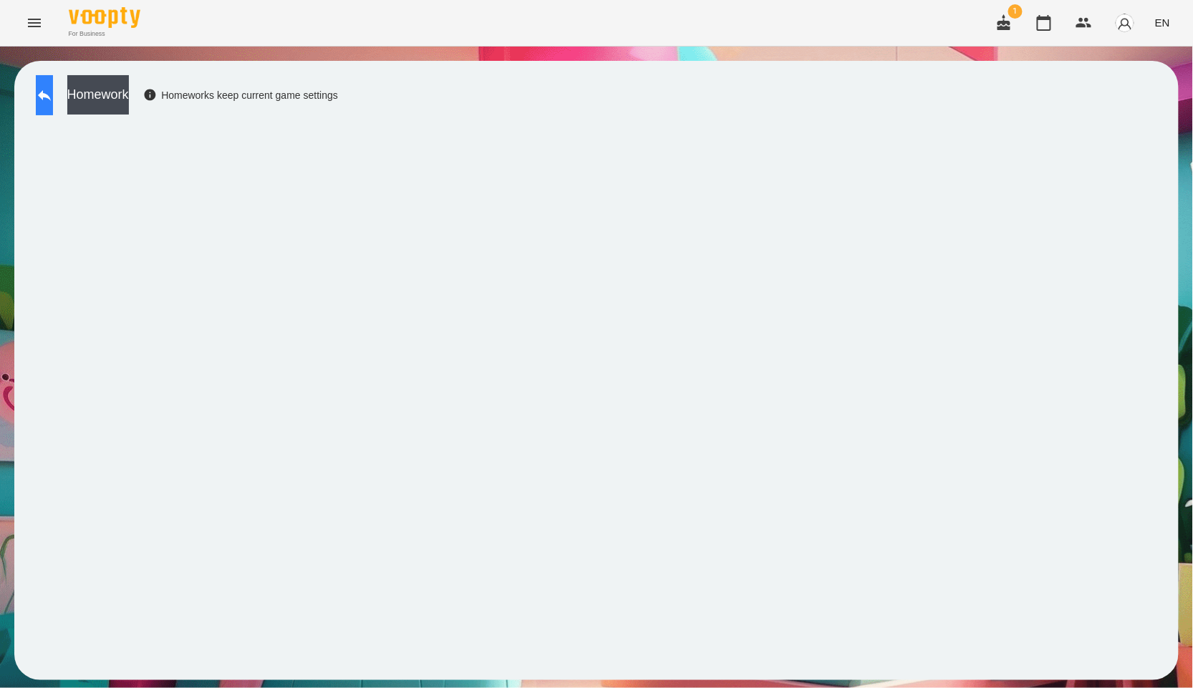
click at [44, 84] on button at bounding box center [44, 95] width 17 height 40
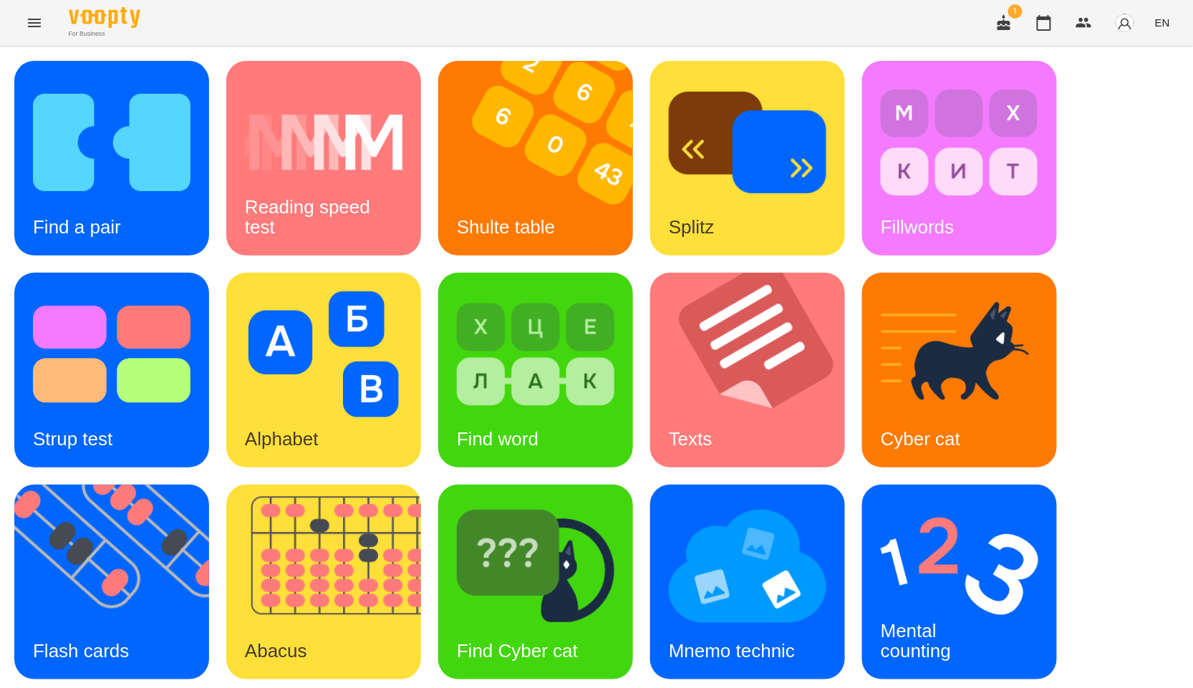
scroll to position [217, 0]
click at [72, 485] on img at bounding box center [120, 582] width 213 height 195
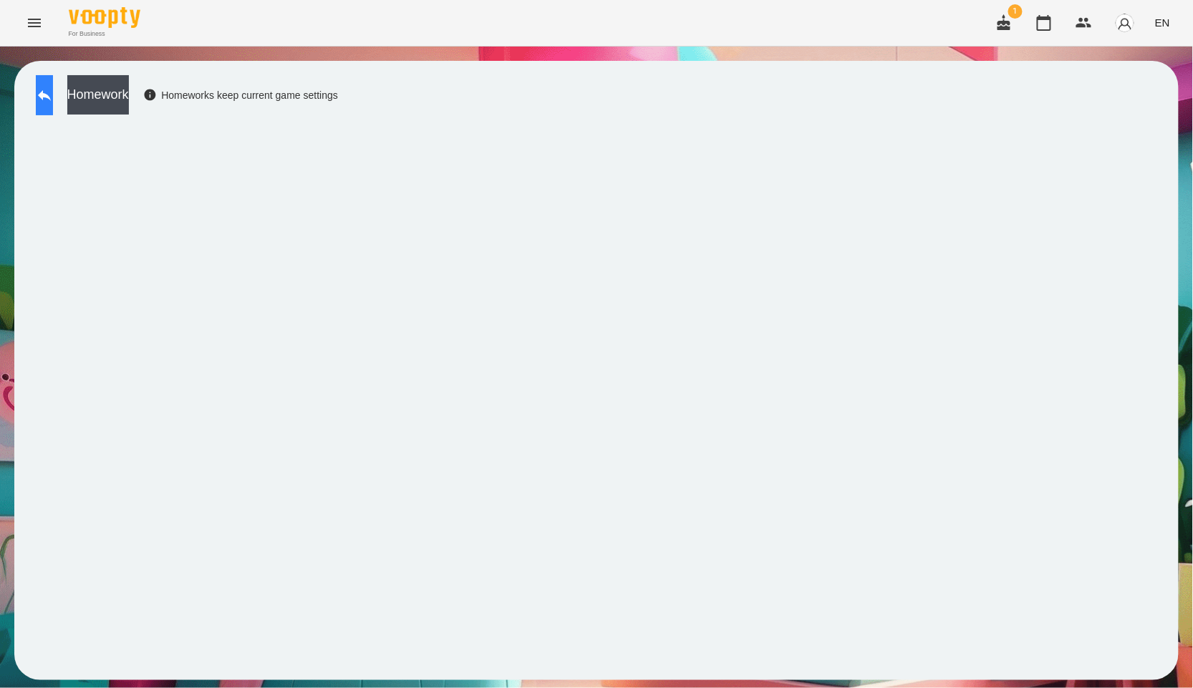
click at [51, 92] on icon at bounding box center [44, 95] width 13 height 11
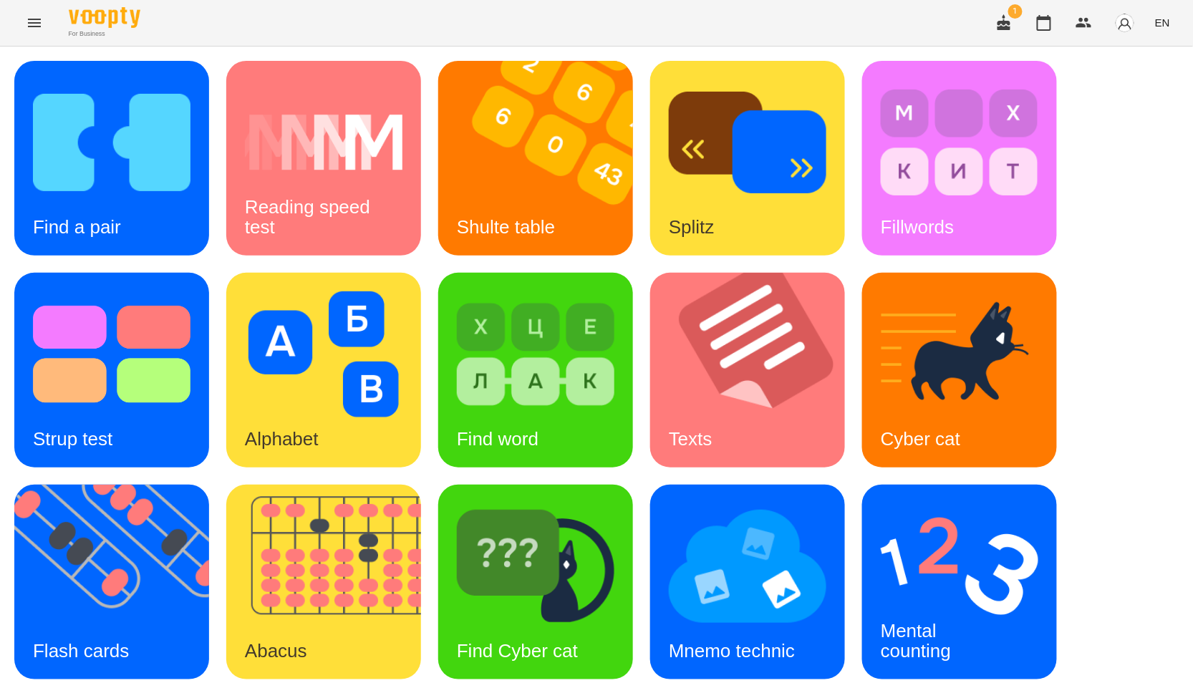
scroll to position [217, 0]
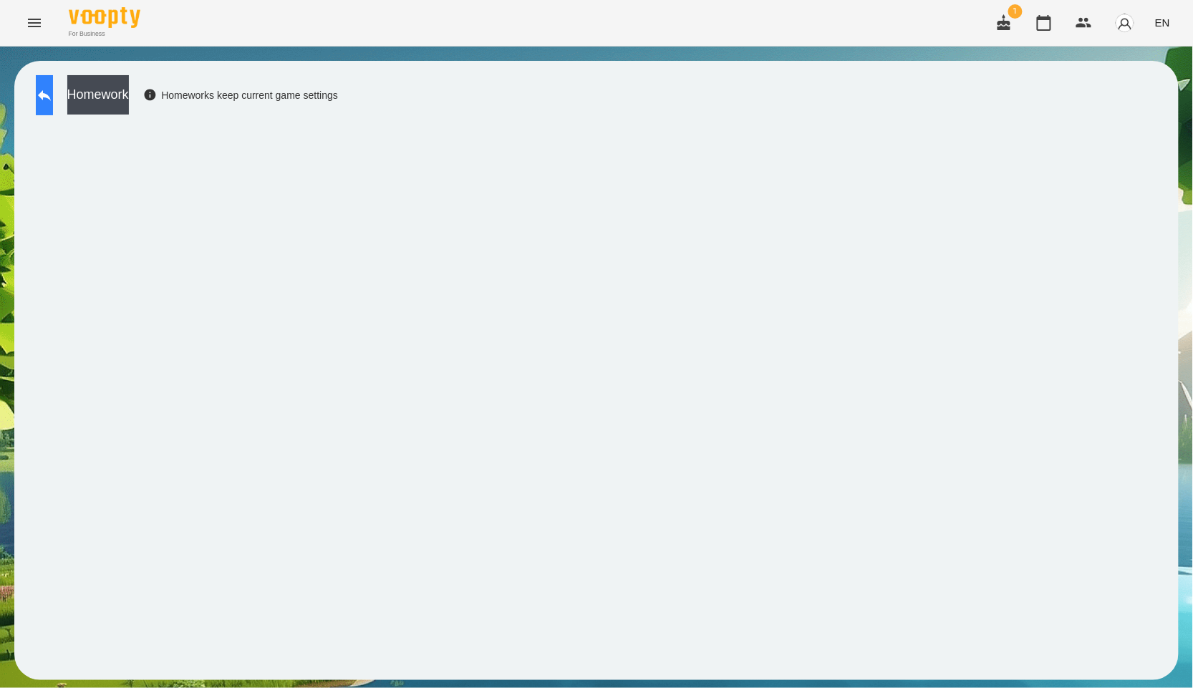
click at [41, 94] on button at bounding box center [44, 95] width 17 height 40
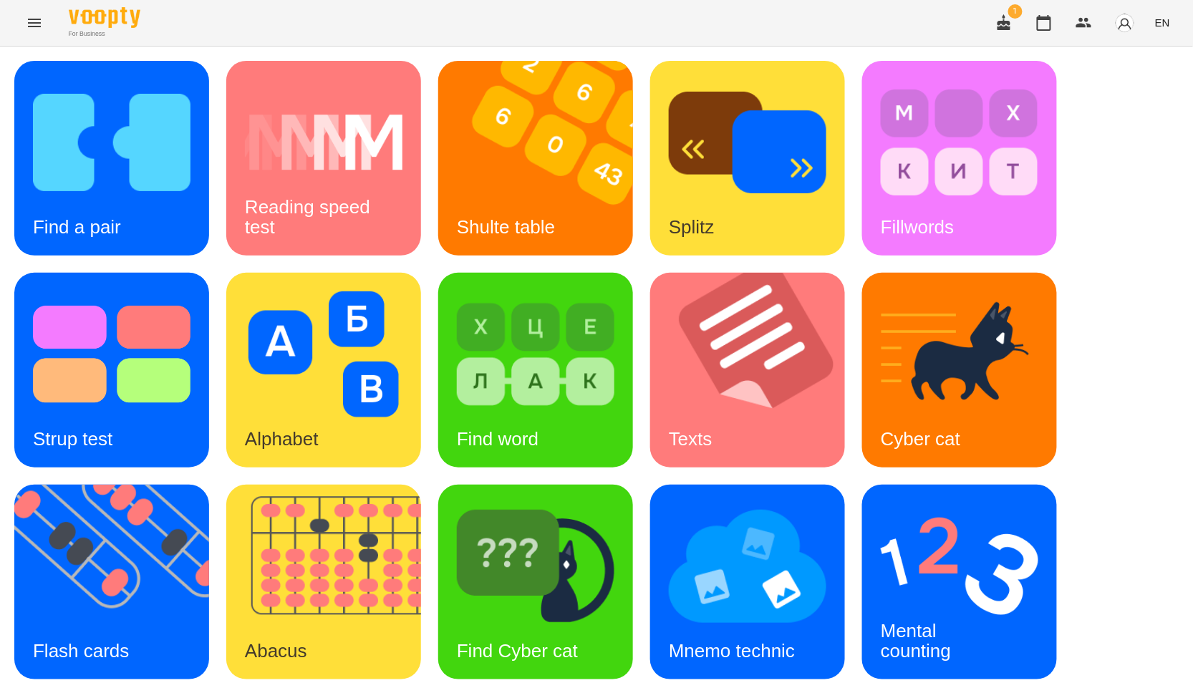
scroll to position [217, 0]
click at [954, 503] on img at bounding box center [960, 566] width 158 height 126
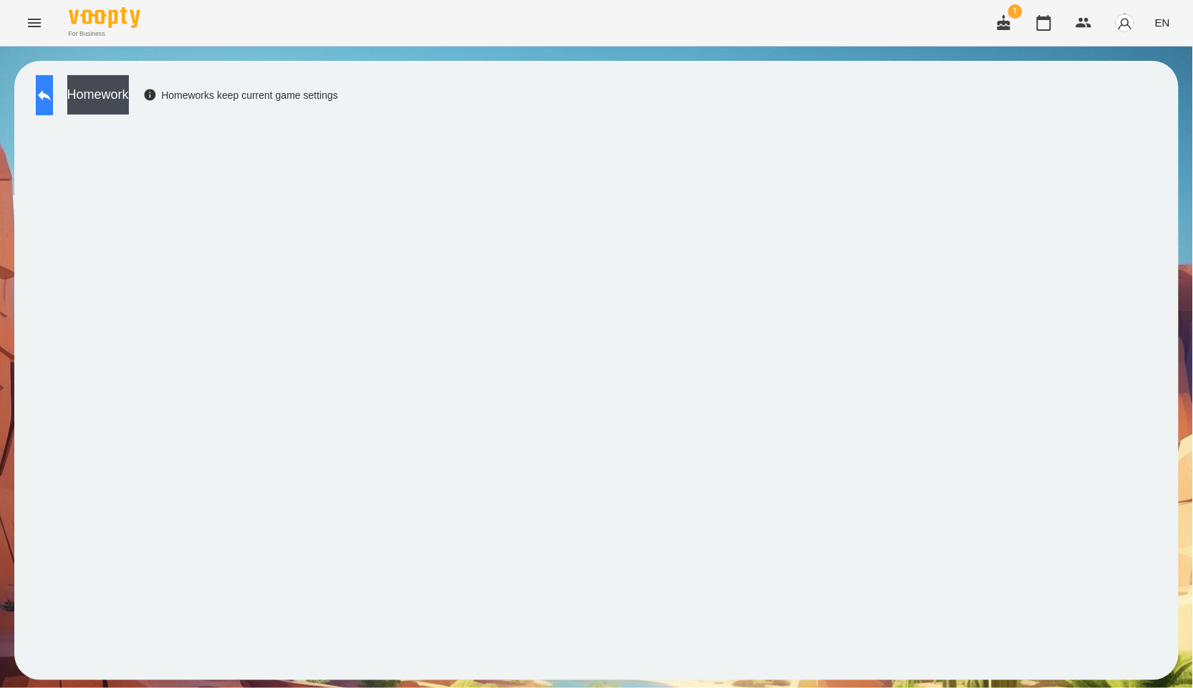
click at [39, 109] on button at bounding box center [44, 95] width 17 height 40
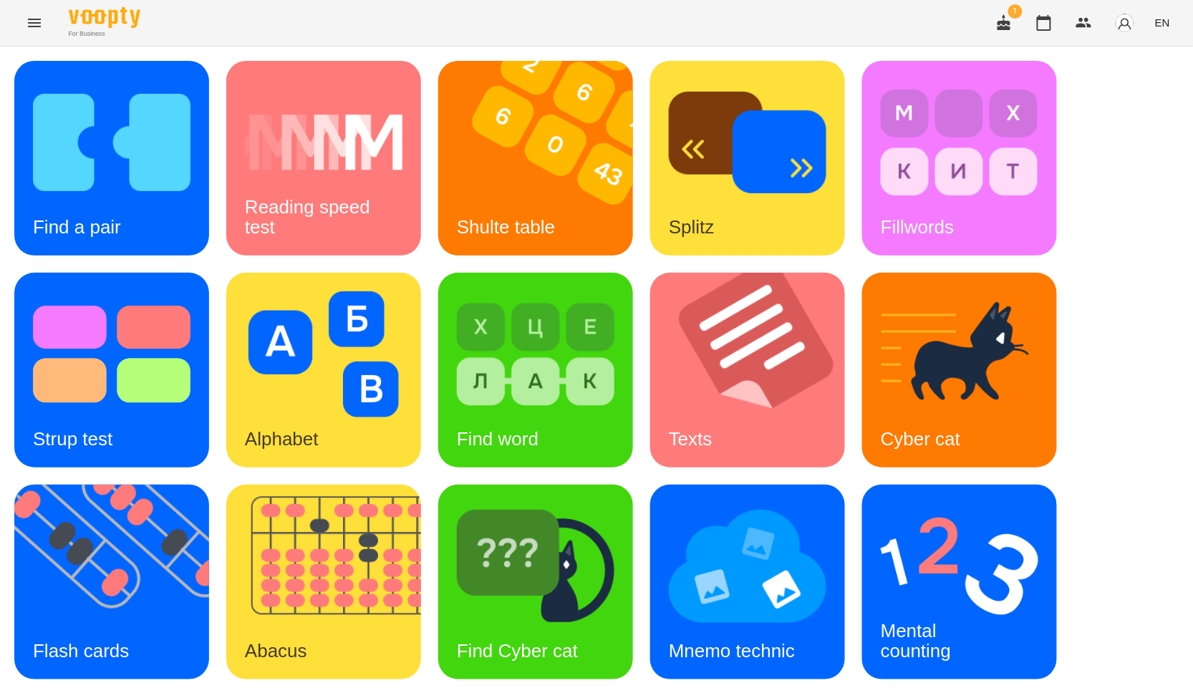
scroll to position [217, 0]
click at [910, 503] on img at bounding box center [960, 566] width 158 height 126
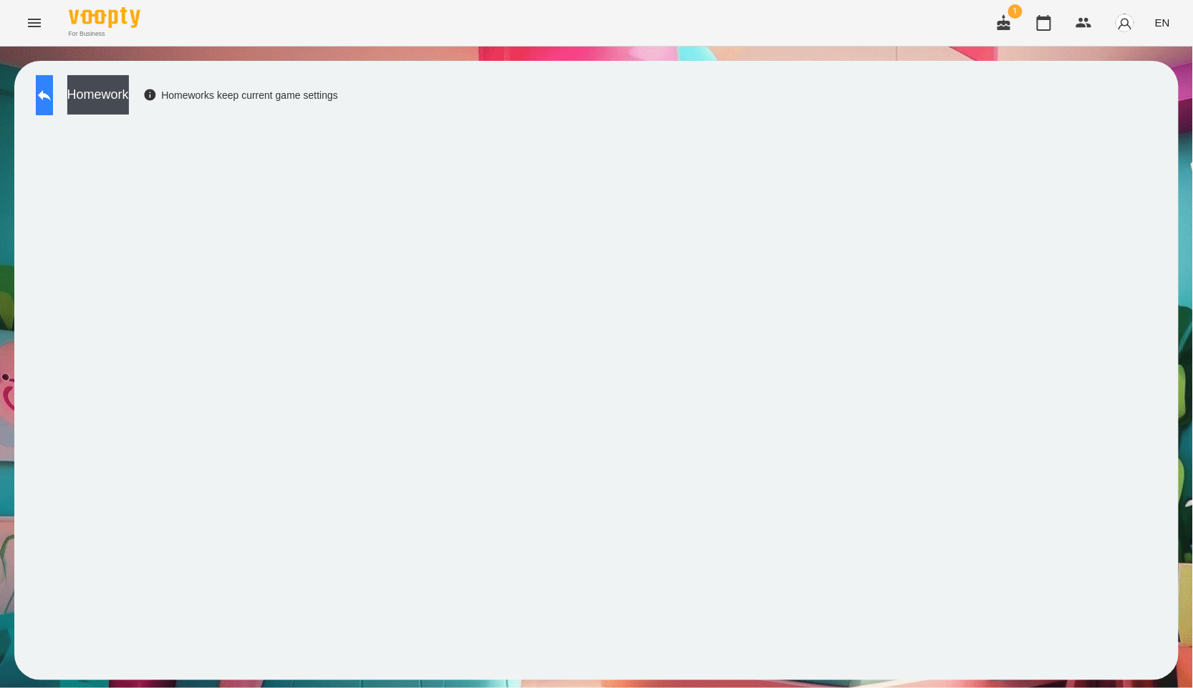
click at [53, 101] on icon at bounding box center [44, 95] width 17 height 17
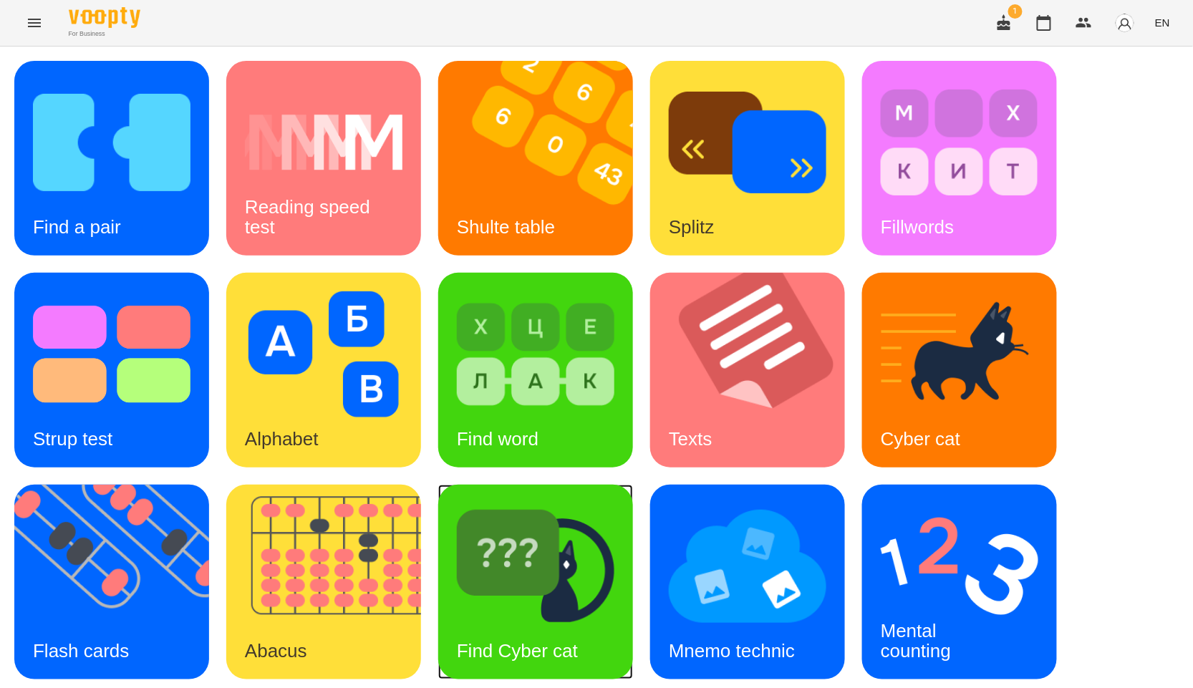
click at [499, 587] on img at bounding box center [536, 566] width 158 height 126
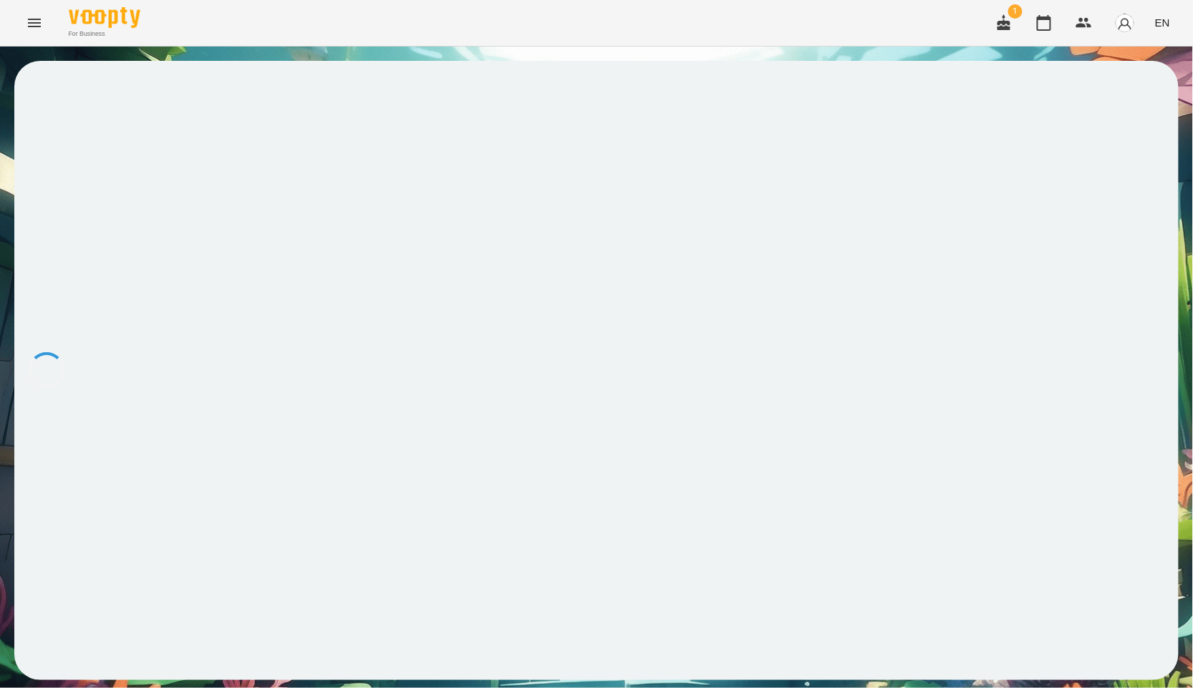
drag, startPoint x: 499, startPoint y: 587, endPoint x: 513, endPoint y: 593, distance: 14.8
click at [513, 593] on div at bounding box center [596, 371] width 1165 height 620
click at [53, 108] on button at bounding box center [44, 95] width 17 height 40
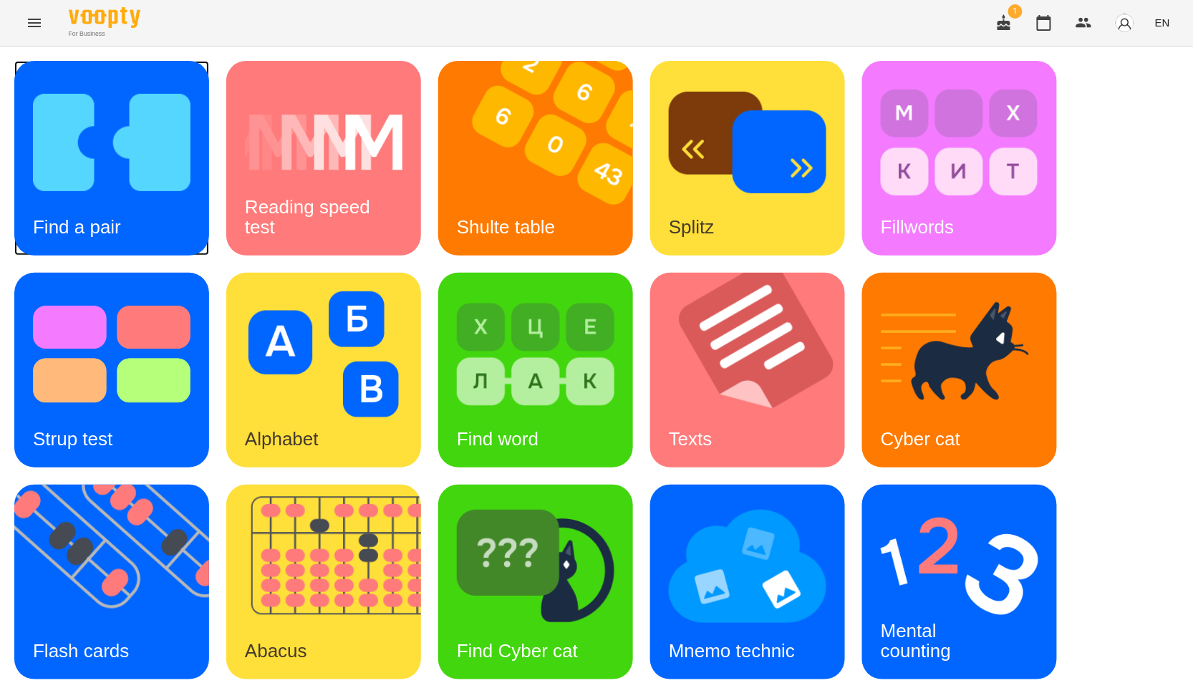
click at [38, 193] on img at bounding box center [112, 142] width 158 height 126
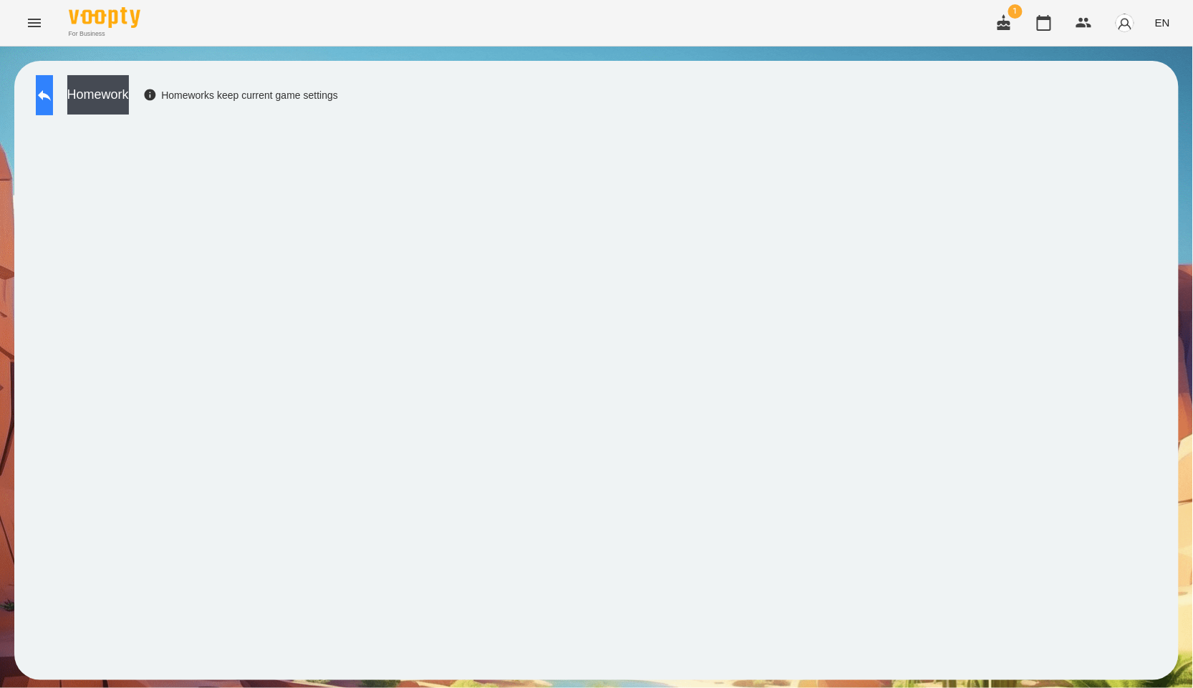
click at [53, 98] on icon at bounding box center [44, 95] width 17 height 17
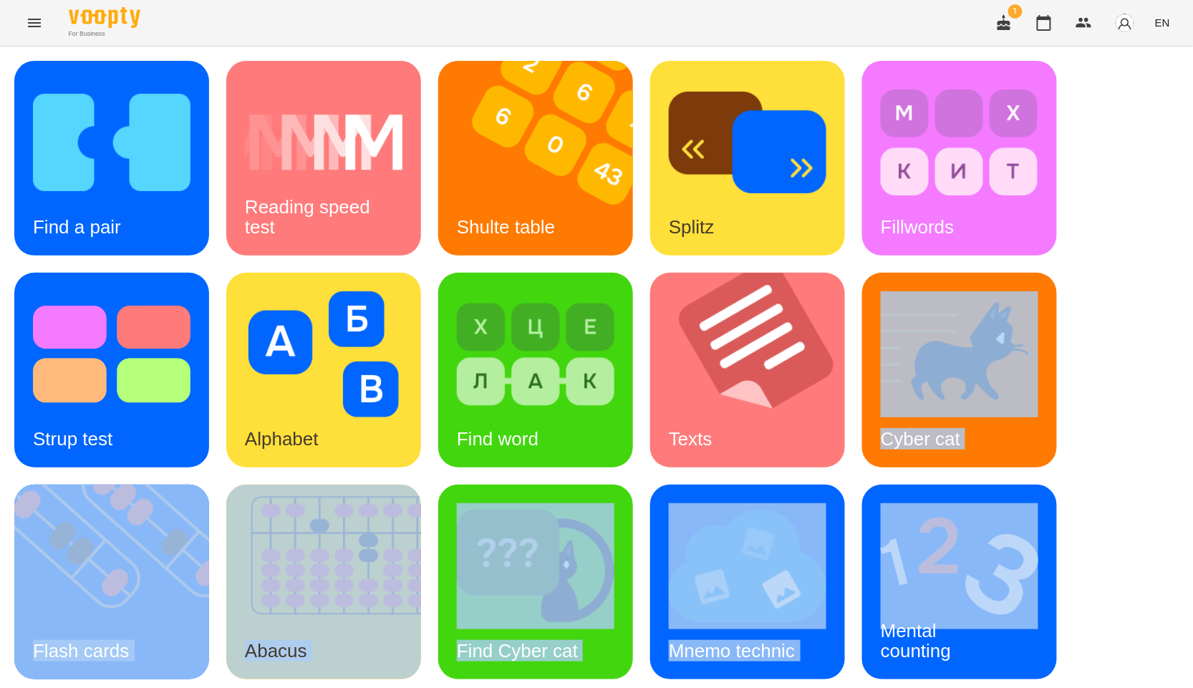
click at [1061, 304] on div "Find a pair Reading speed test Shulte table Splitz Fillwords Strup test Alphabe…" at bounding box center [596, 476] width 1165 height 831
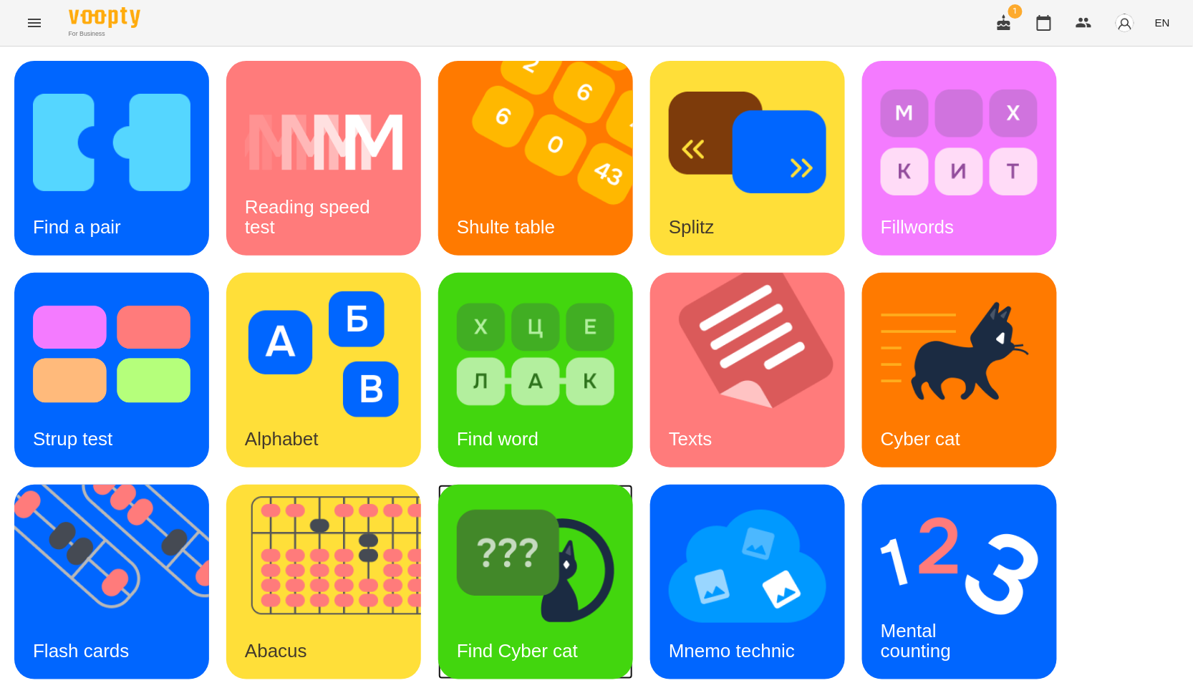
click at [569, 612] on img at bounding box center [536, 566] width 158 height 126
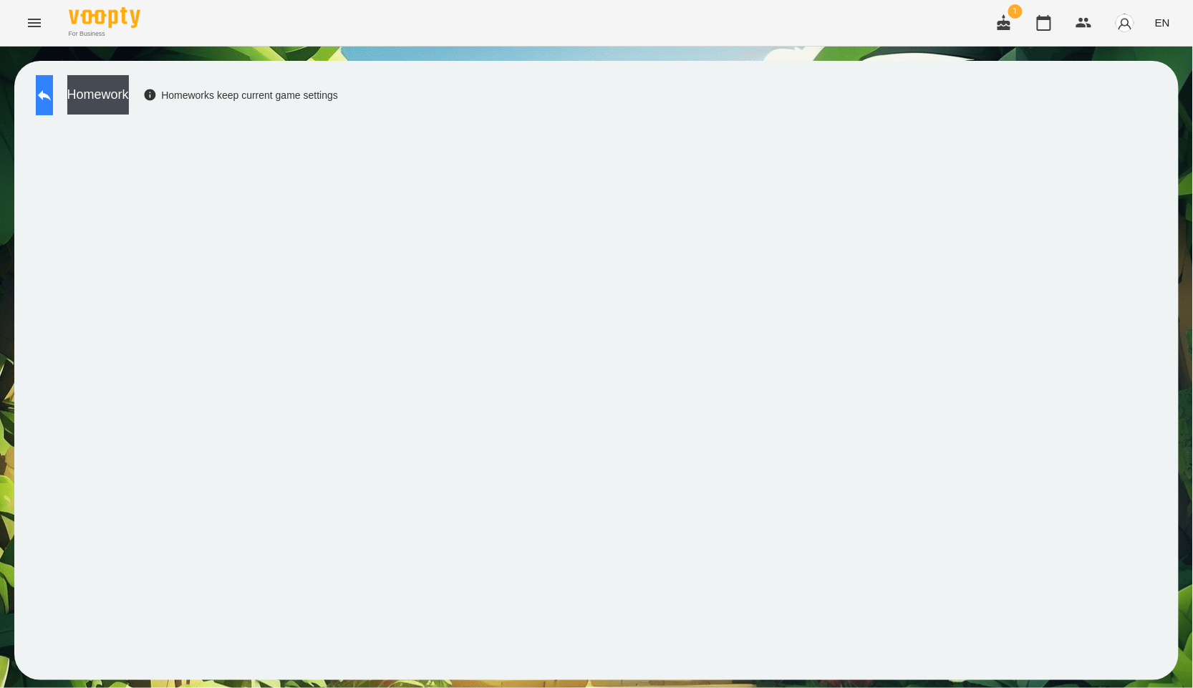
click at [40, 78] on button at bounding box center [44, 95] width 17 height 40
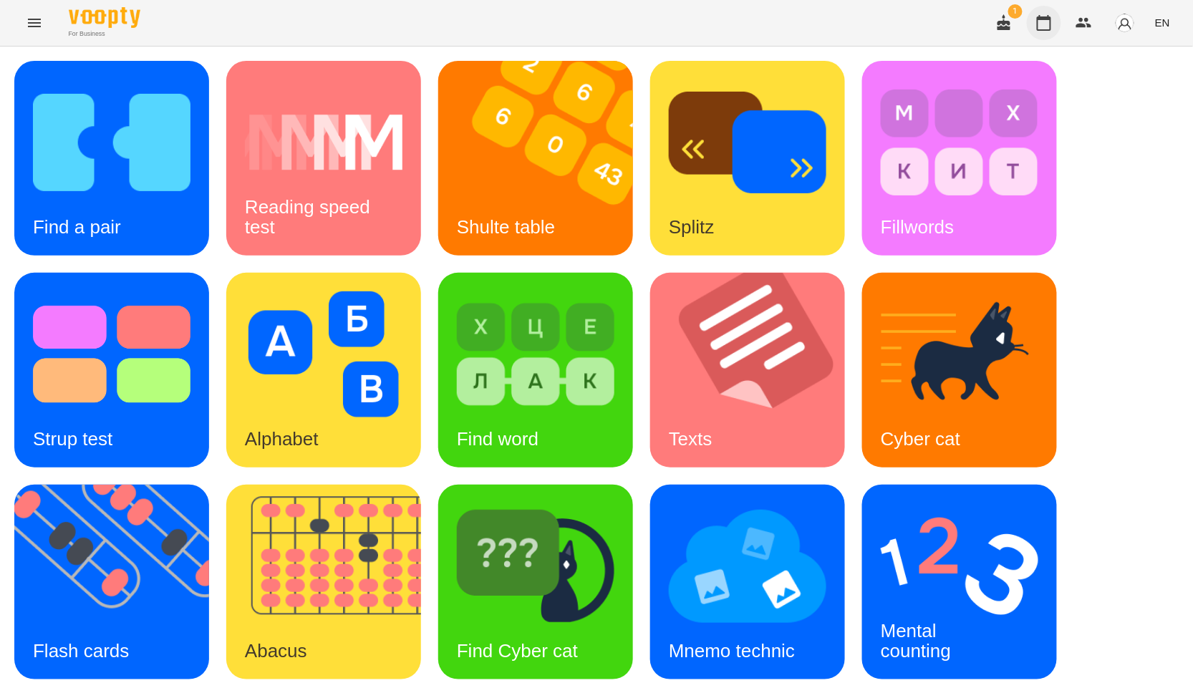
click at [1044, 26] on icon "button" at bounding box center [1044, 22] width 17 height 17
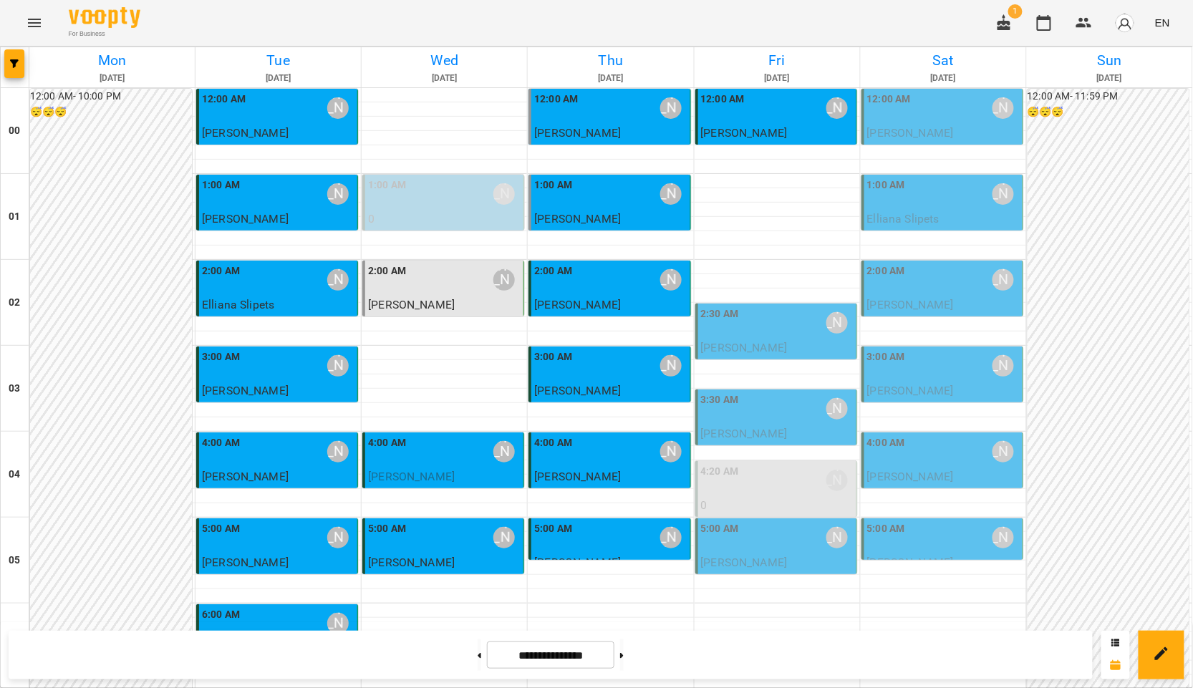
scroll to position [1273, 0]
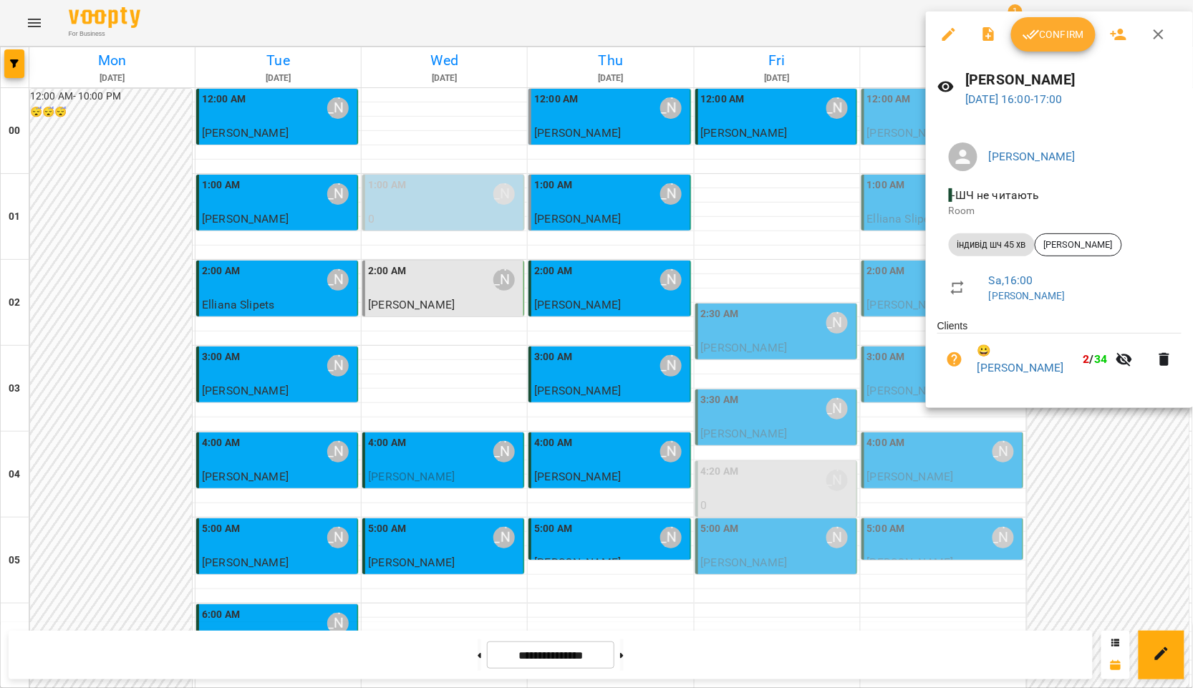
click at [806, 260] on div at bounding box center [596, 344] width 1193 height 688
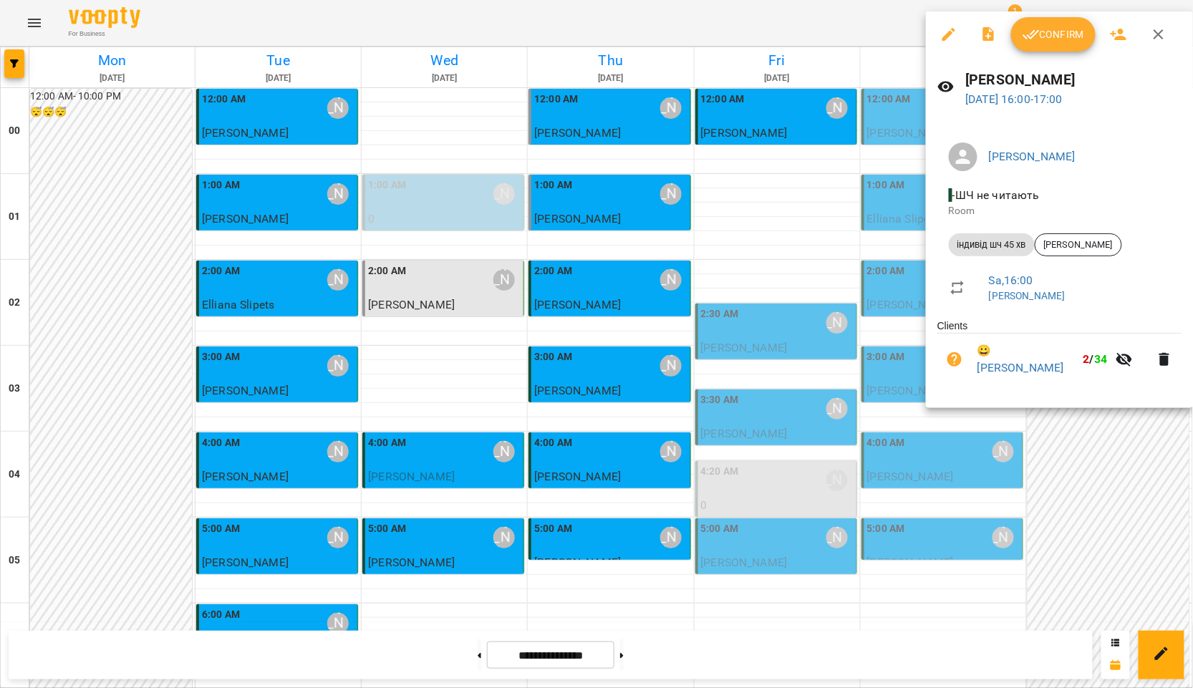
click at [705, 304] on div at bounding box center [596, 344] width 1193 height 688
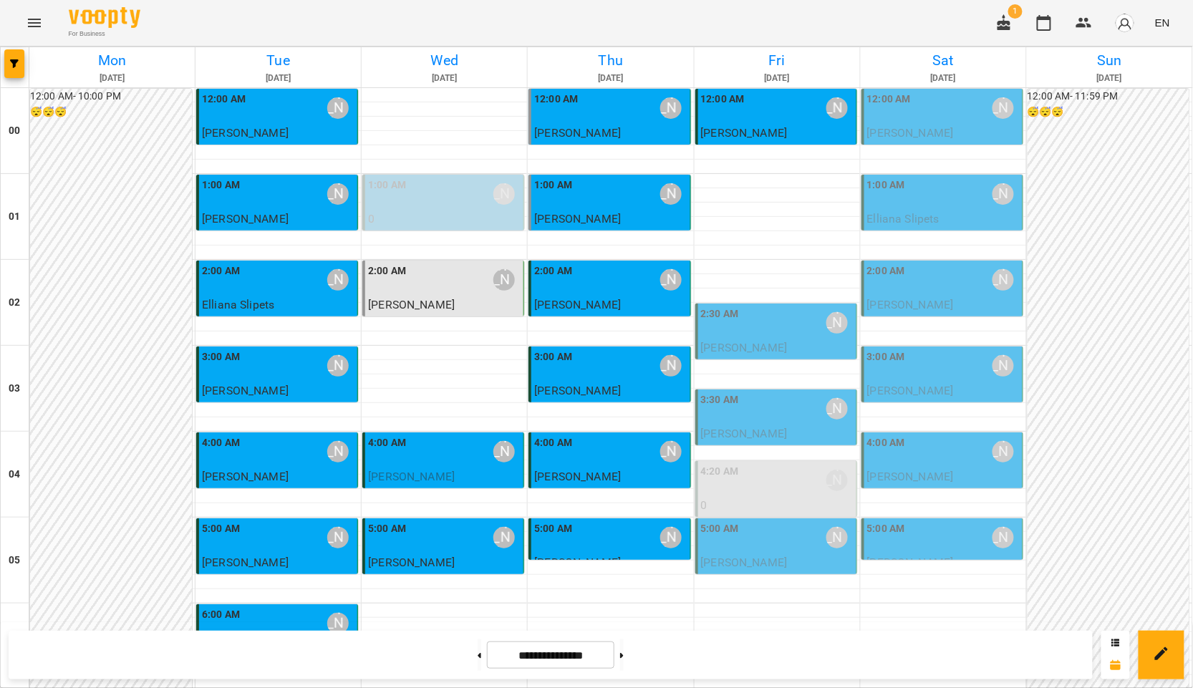
scroll to position [238, 0]
click at [942, 554] on p "[PERSON_NAME]" at bounding box center [943, 562] width 153 height 17
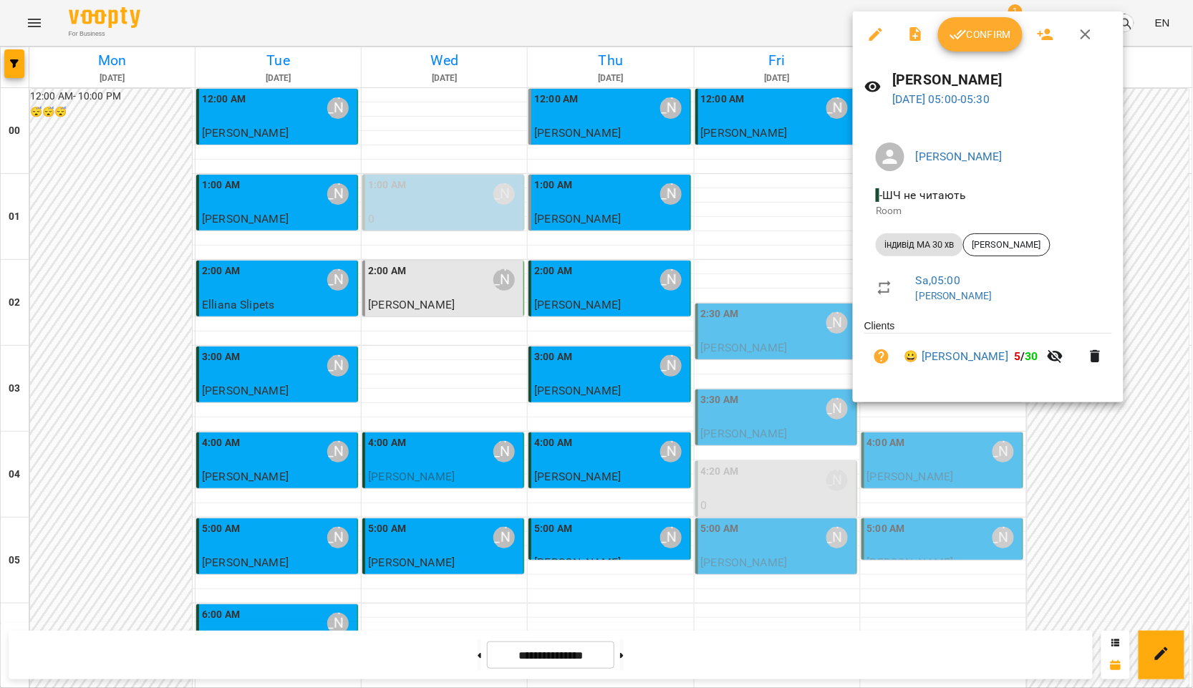
click at [857, 416] on div at bounding box center [596, 344] width 1193 height 688
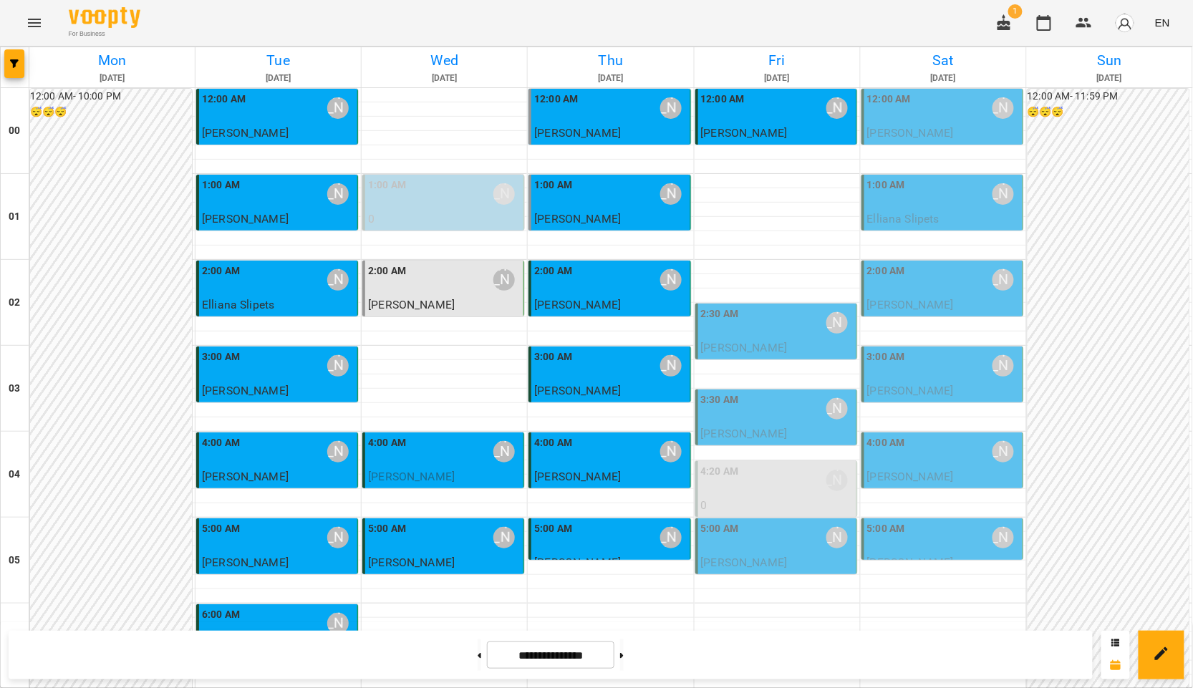
scroll to position [1526, 0]
drag, startPoint x: 978, startPoint y: 332, endPoint x: 975, endPoint y: 385, distance: 53.8
